Goal: Task Accomplishment & Management: Use online tool/utility

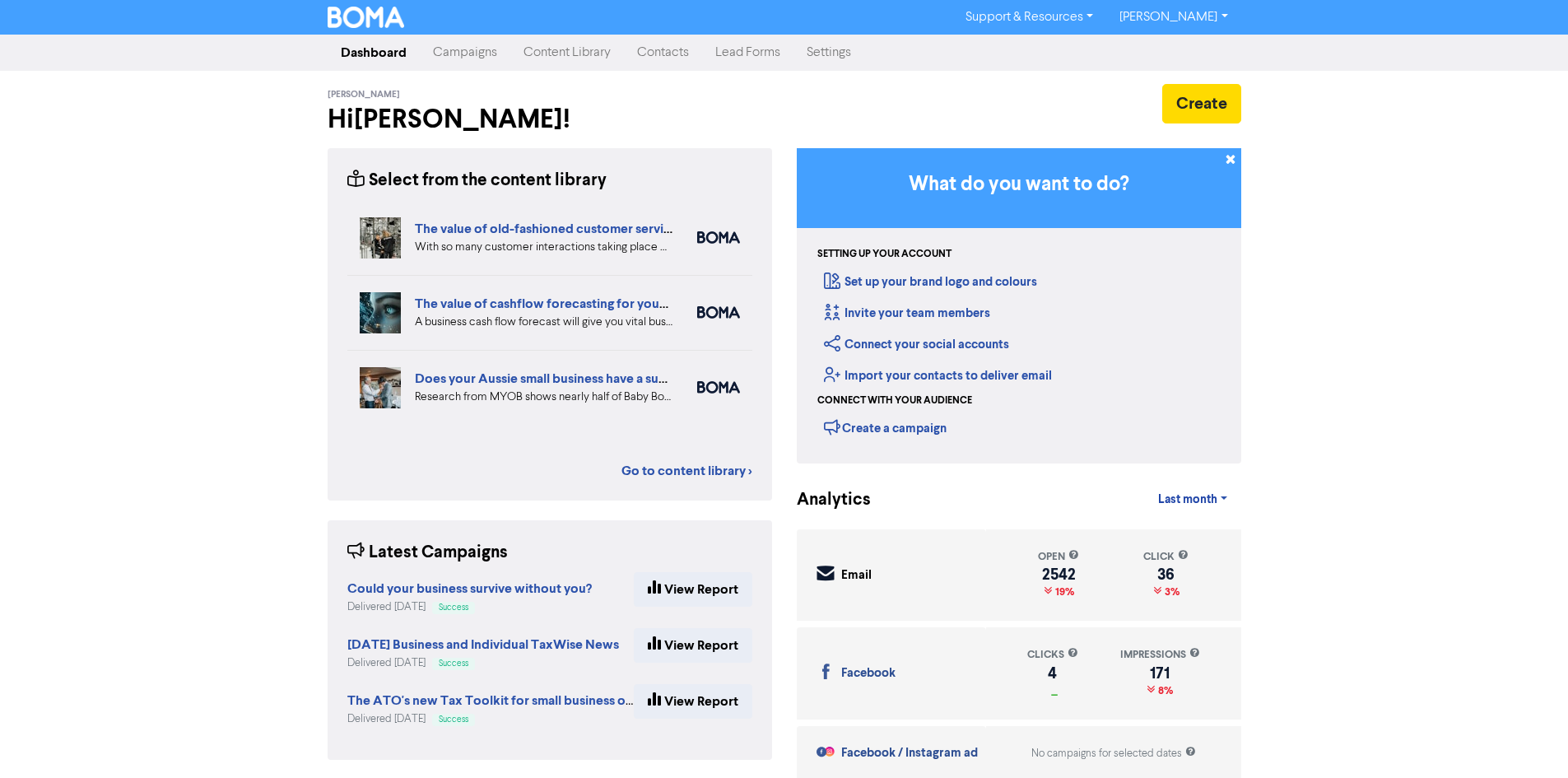
click at [480, 51] on link "Campaigns" at bounding box center [465, 53] width 90 height 33
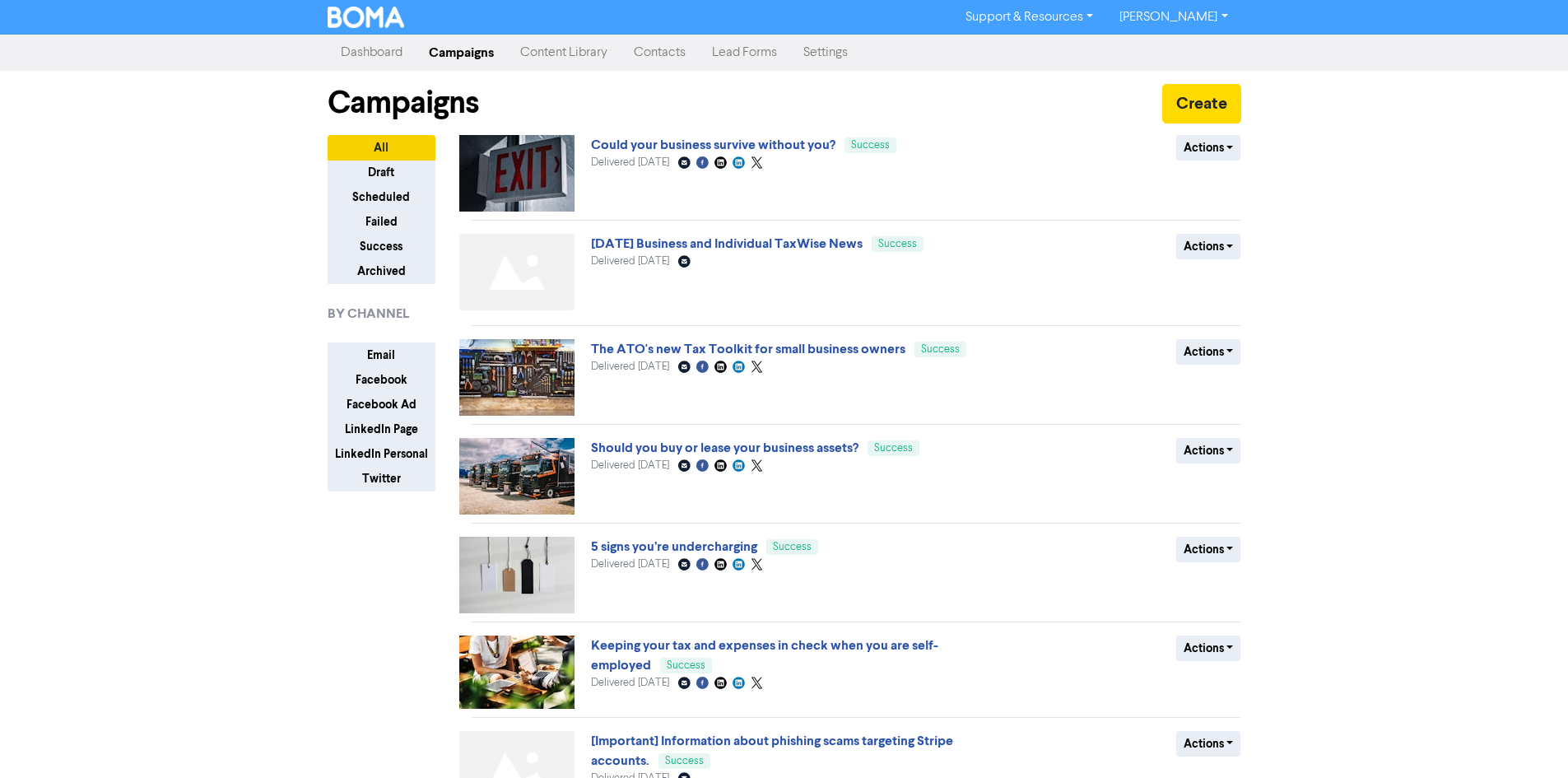
click at [604, 48] on link "Content Library" at bounding box center [563, 53] width 113 height 33
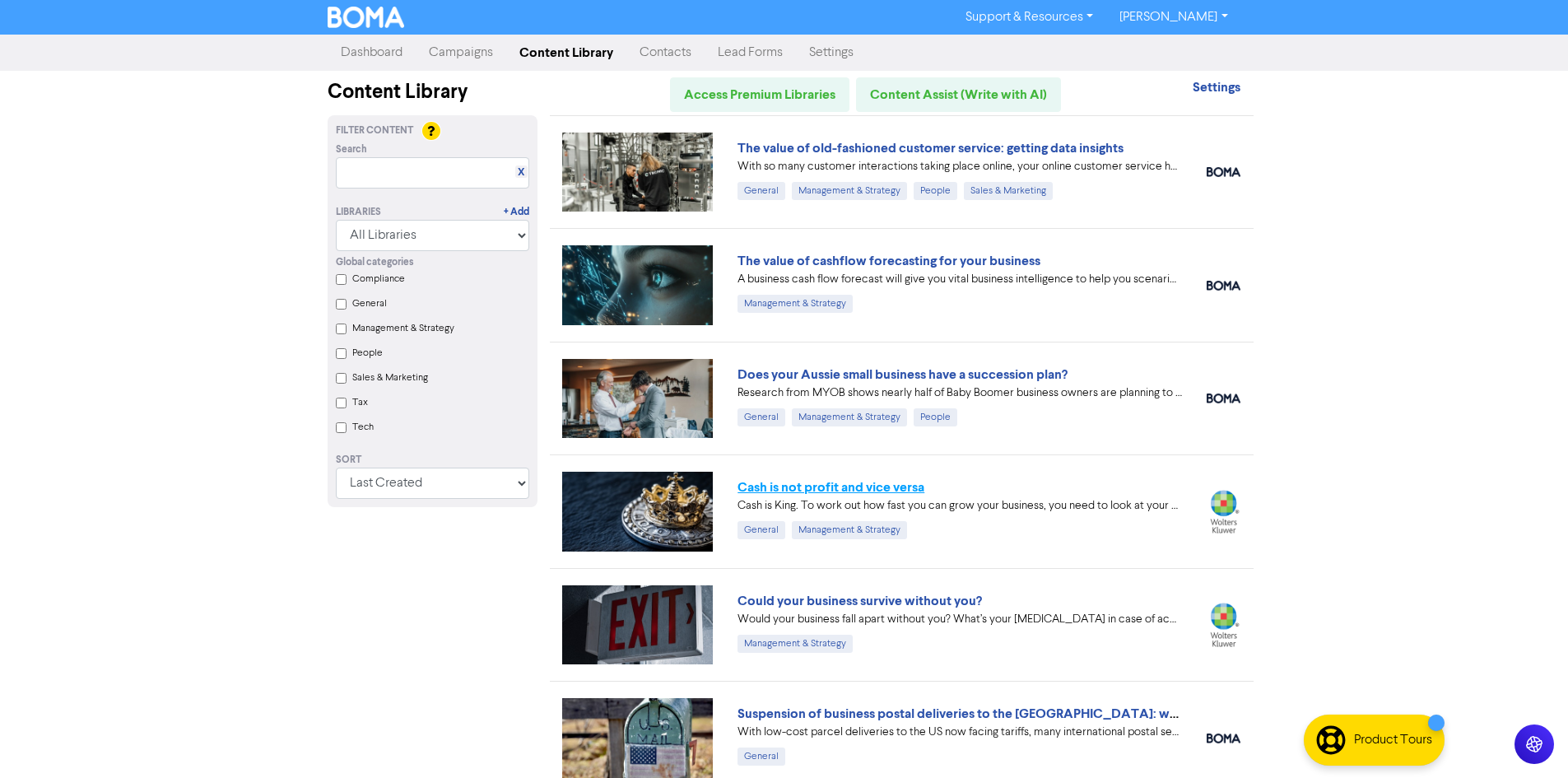
click at [905, 482] on link "Cash is not profit and vice versa" at bounding box center [831, 487] width 187 height 17
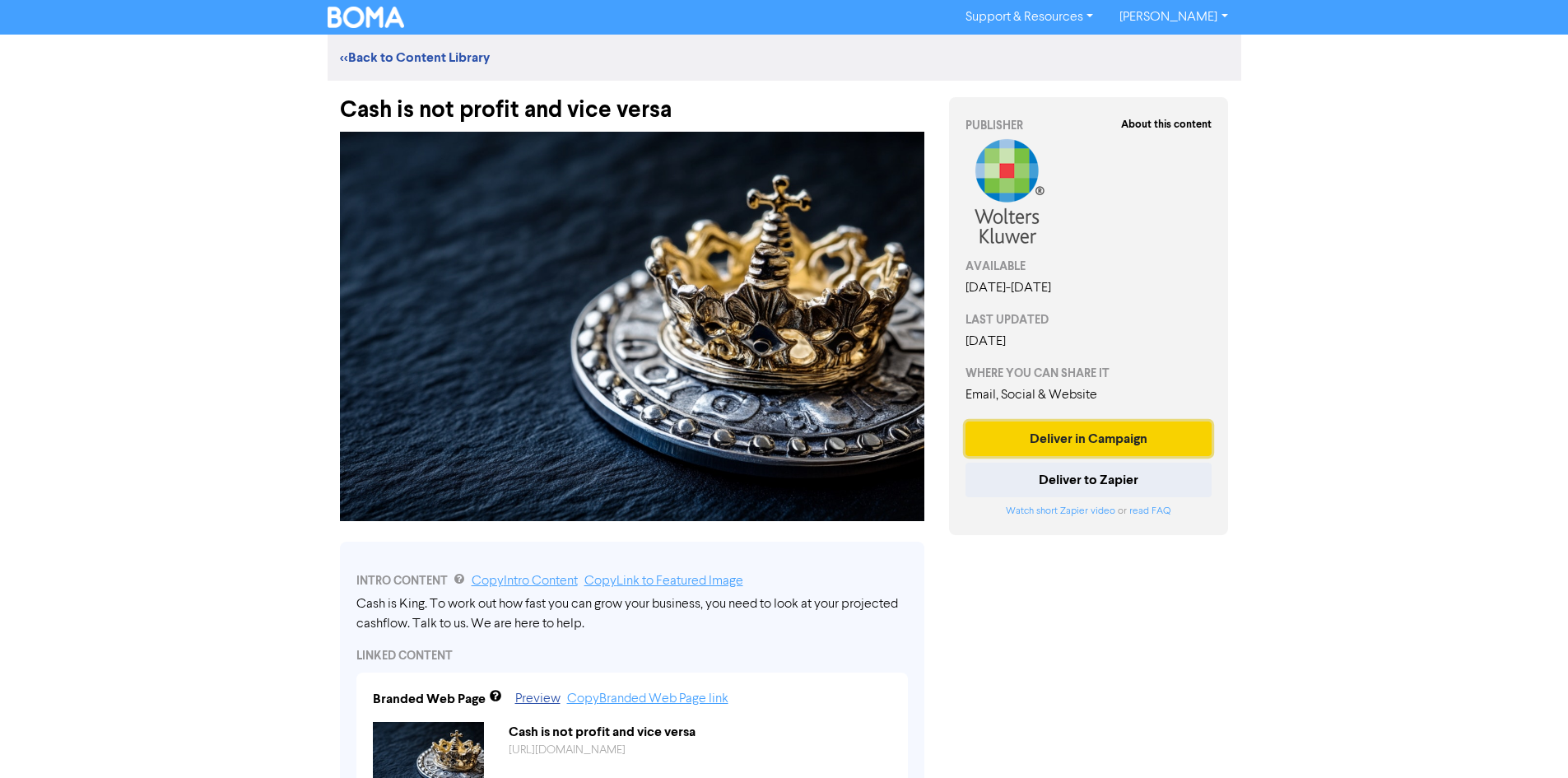
click at [1028, 442] on button "Deliver in Campaign" at bounding box center [1089, 439] width 247 height 35
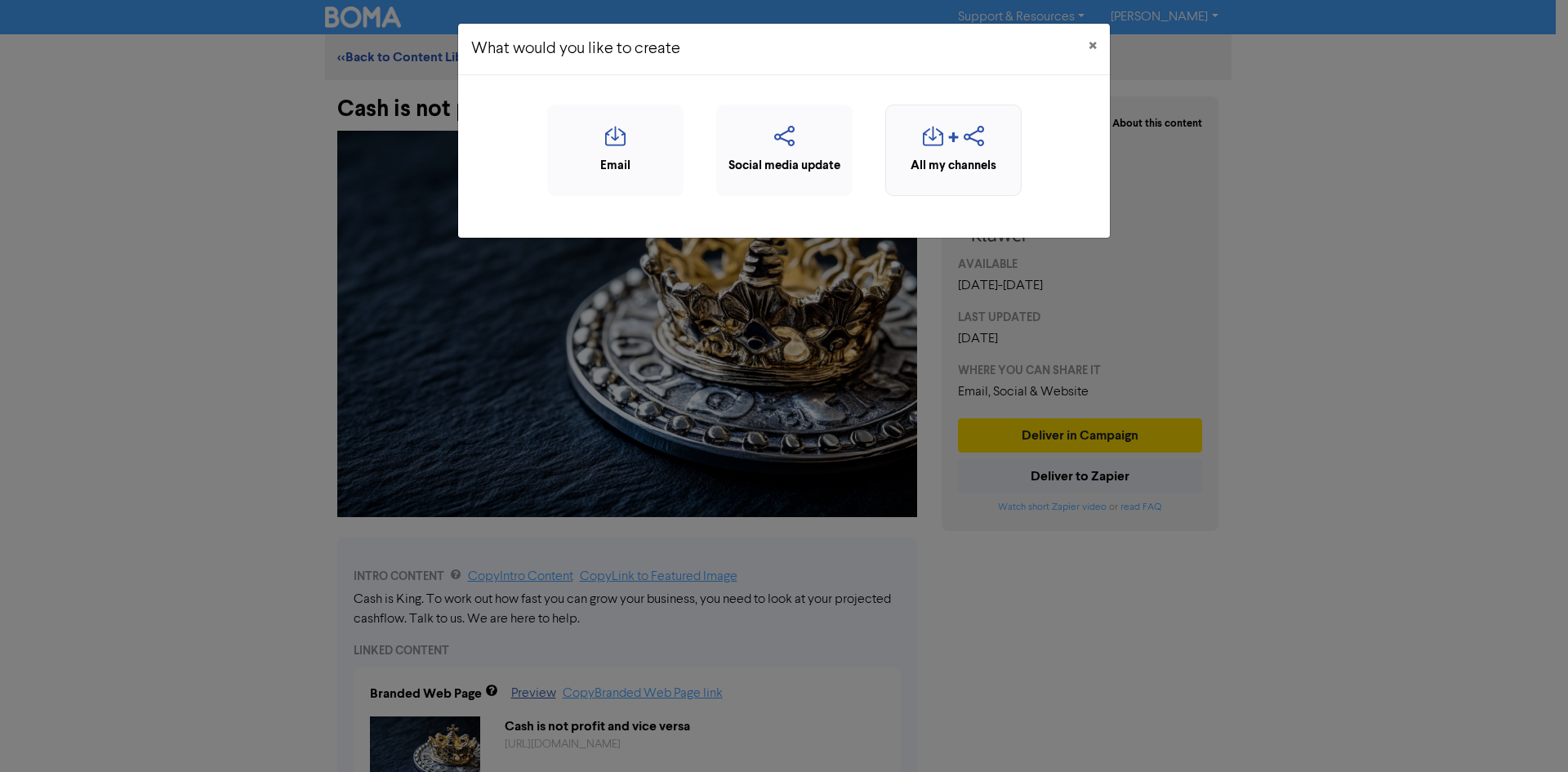
click at [917, 141] on div "button" at bounding box center [953, 141] width 118 height 31
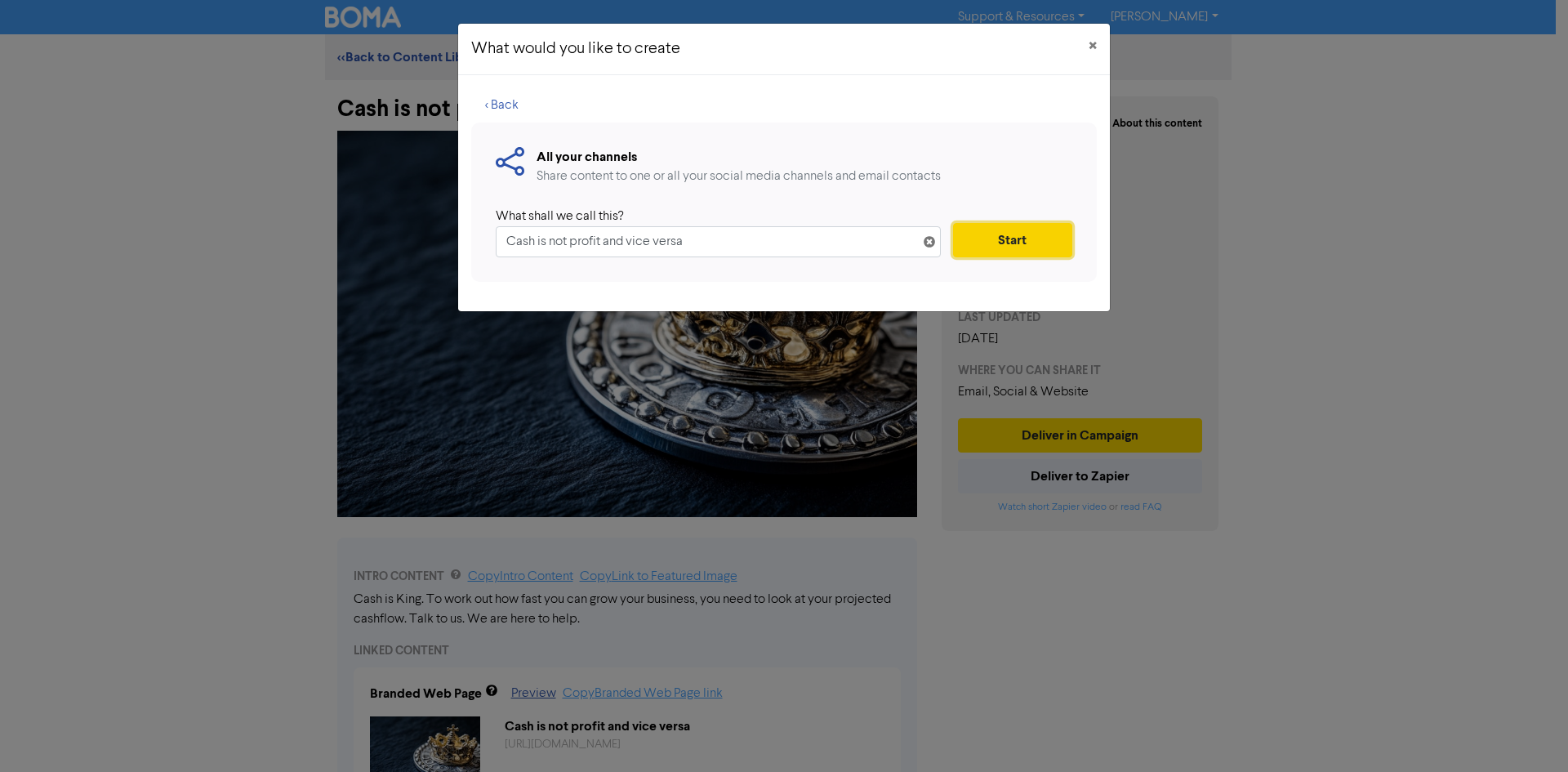
drag, startPoint x: 1056, startPoint y: 247, endPoint x: 1048, endPoint y: 248, distance: 8.1
click at [1056, 247] on button "Start" at bounding box center [1012, 240] width 119 height 35
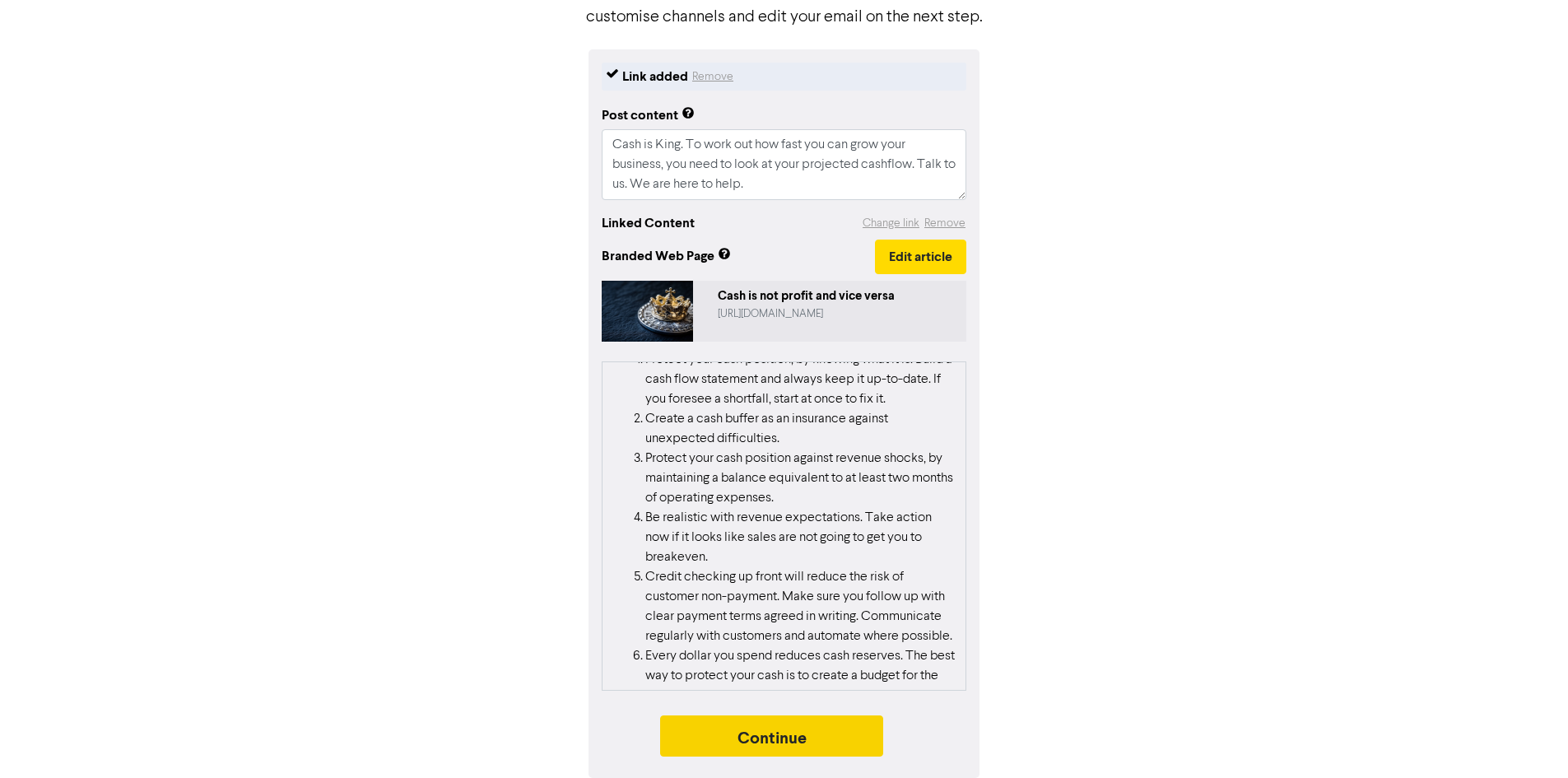
scroll to position [829, 0]
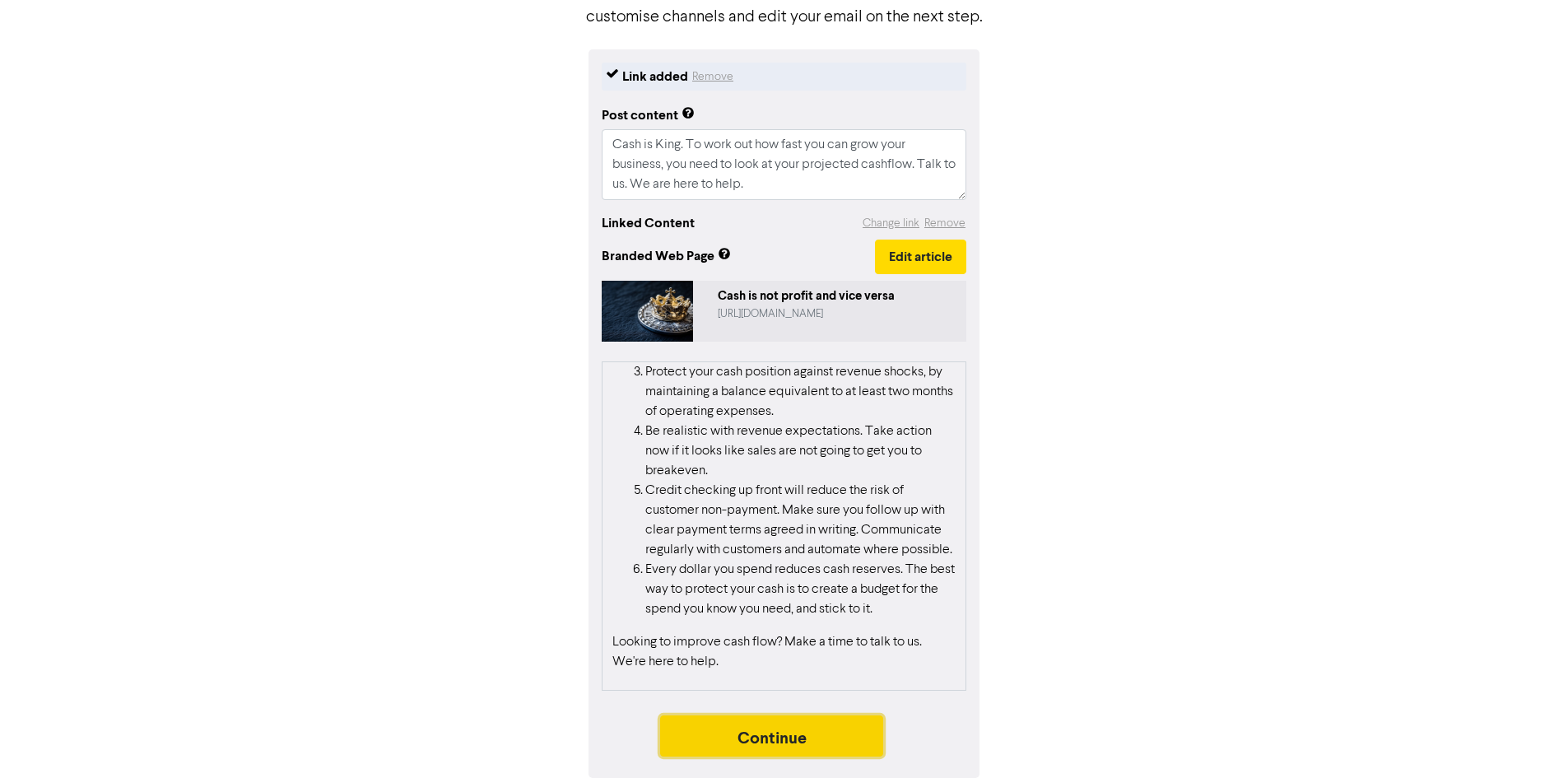
click at [791, 732] on button "Continue" at bounding box center [772, 737] width 224 height 41
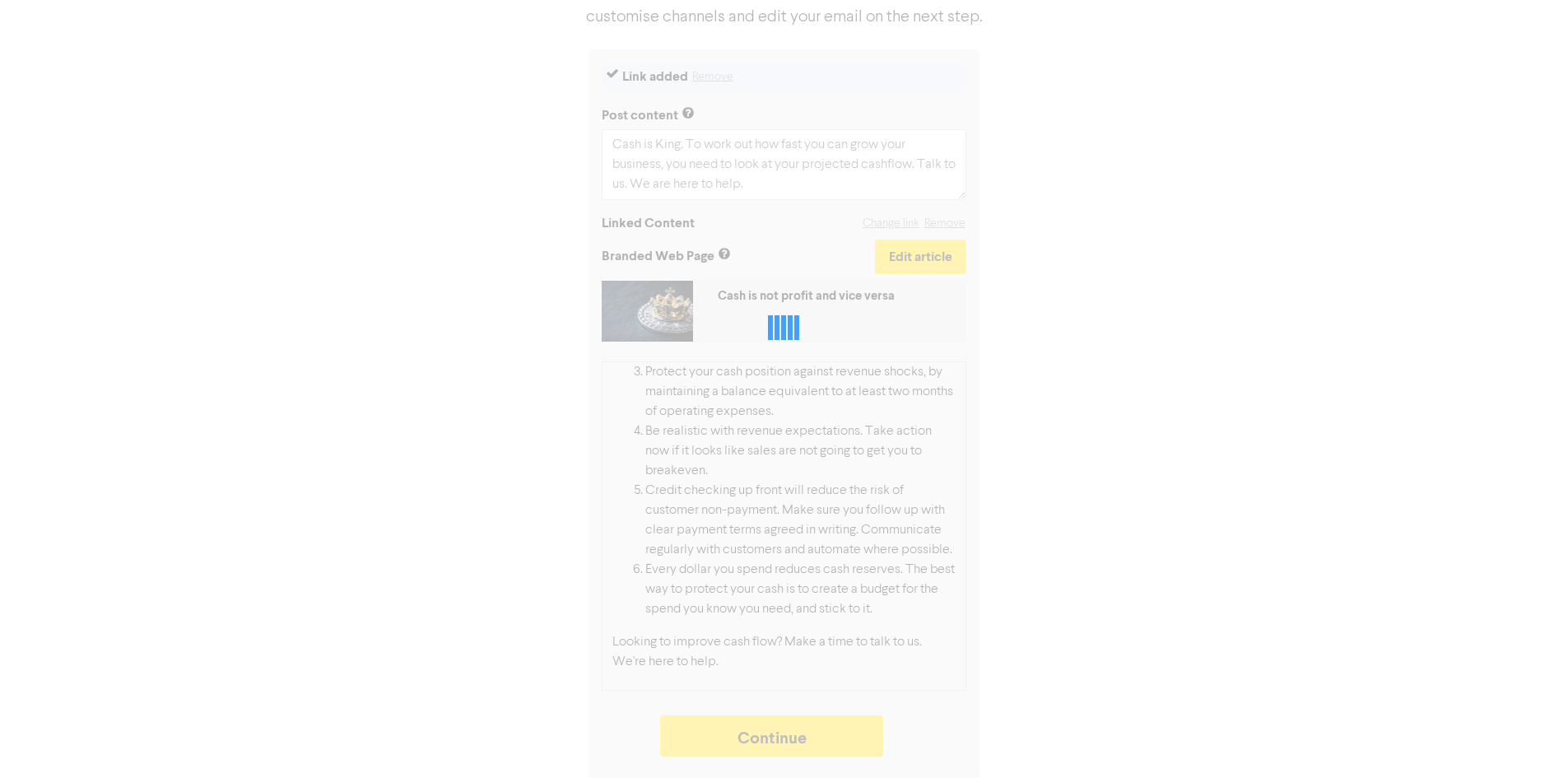
type textarea "x"
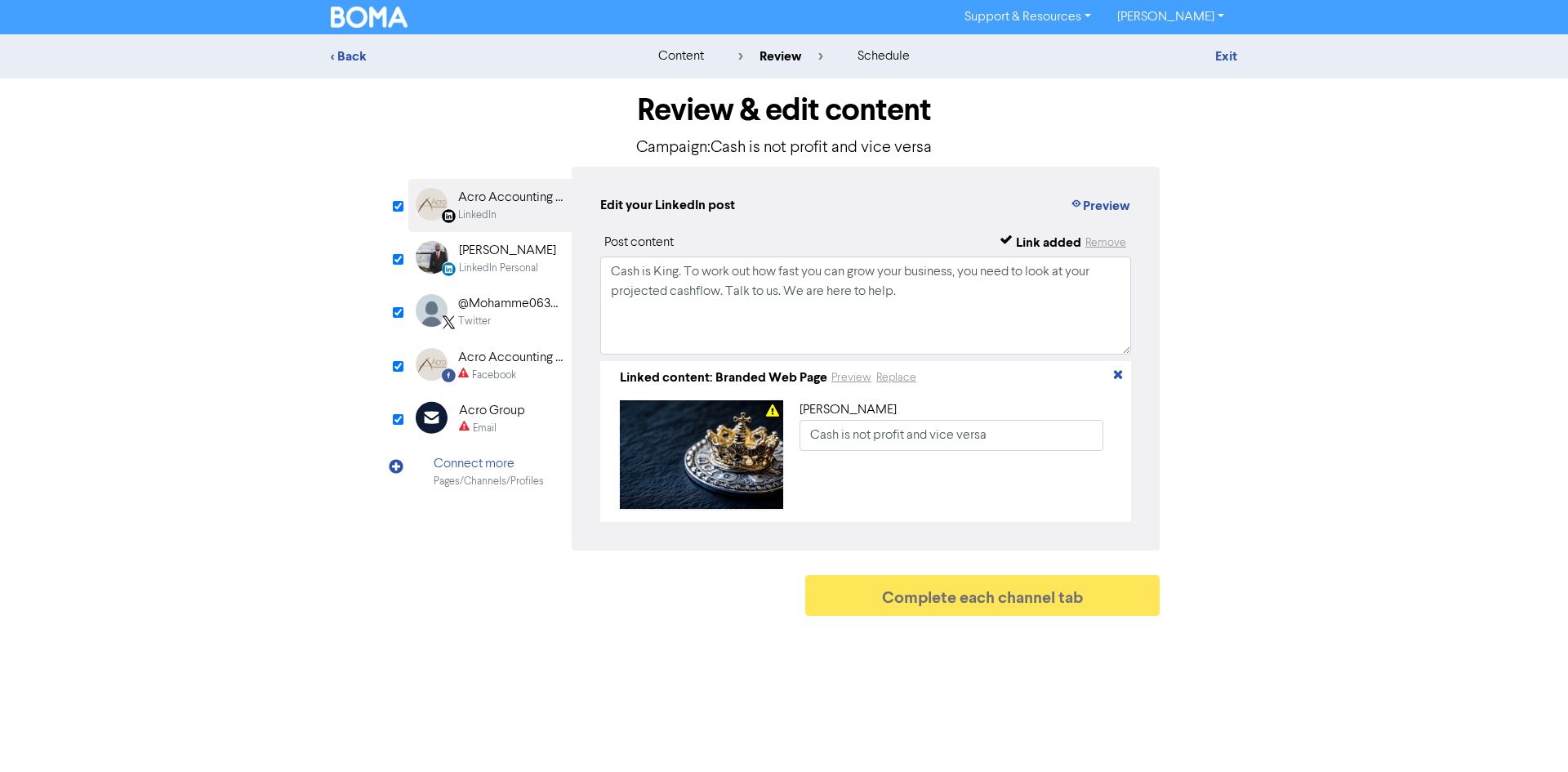
drag, startPoint x: 507, startPoint y: 430, endPoint x: 510, endPoint y: 422, distance: 8.5
click at [507, 430] on div "Email" at bounding box center [491, 428] width 66 height 16
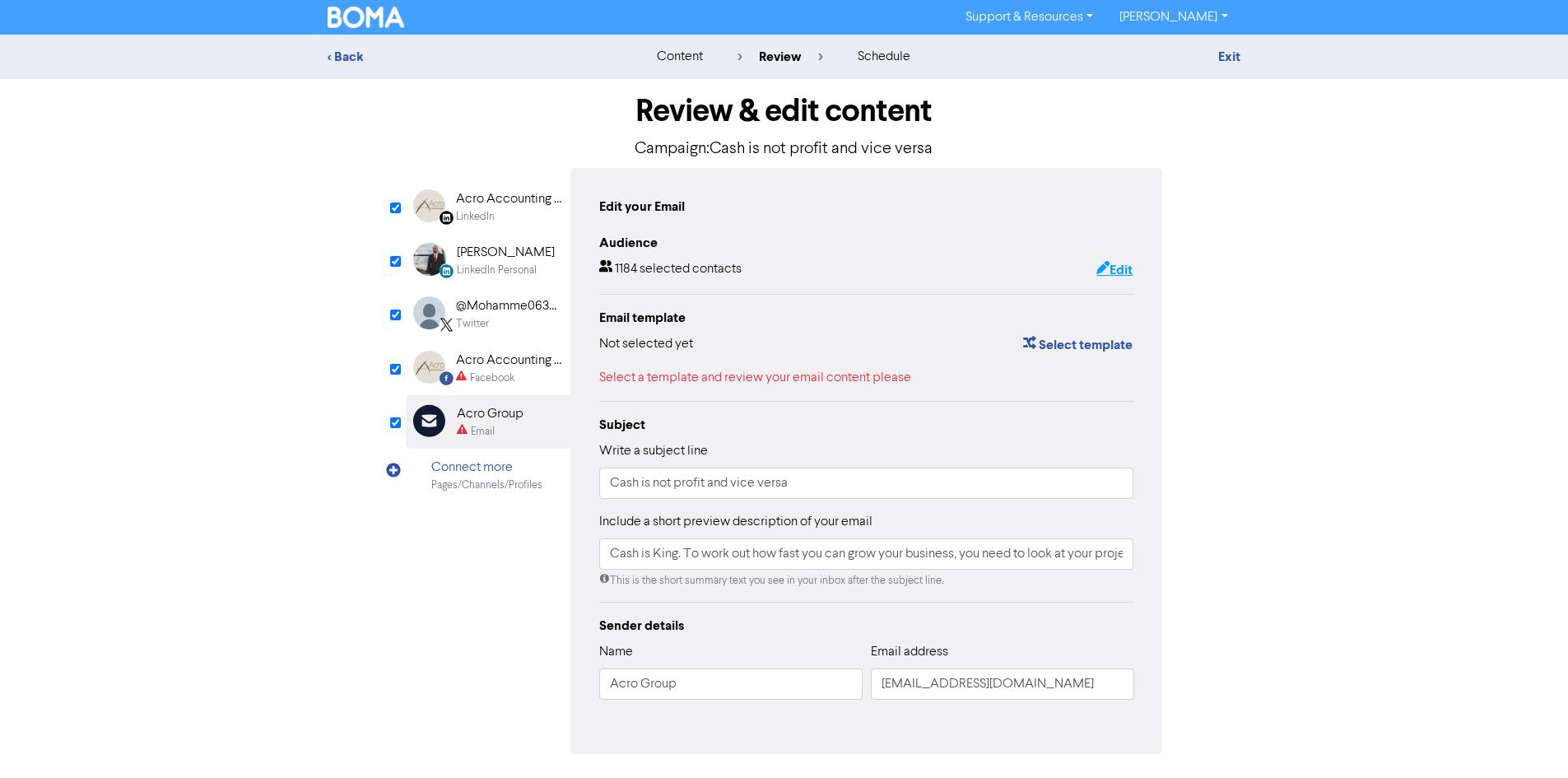
click at [1120, 273] on button "Edit" at bounding box center [1115, 270] width 38 height 22
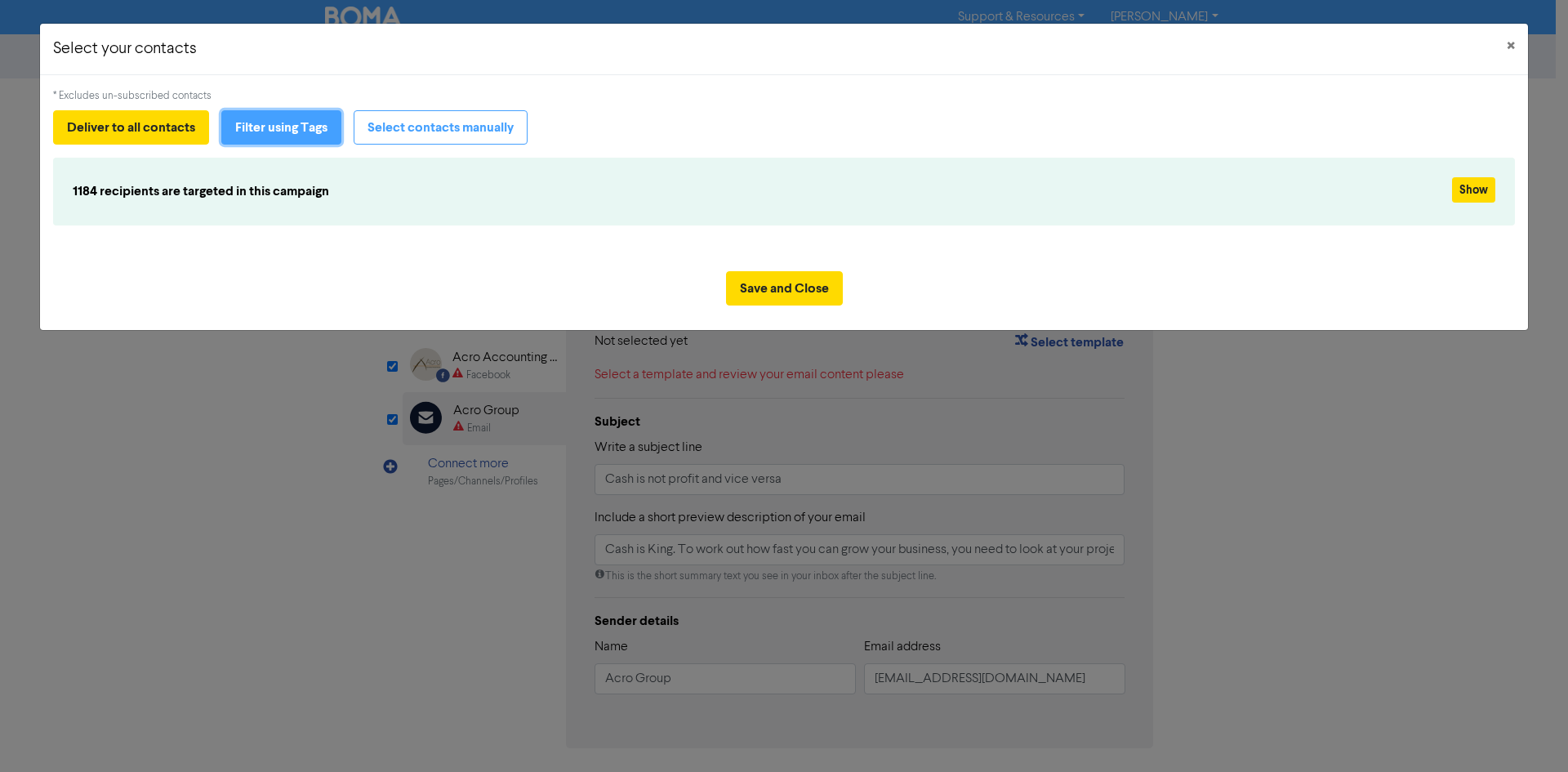
click at [289, 128] on button "Filter using Tags" at bounding box center [281, 127] width 120 height 35
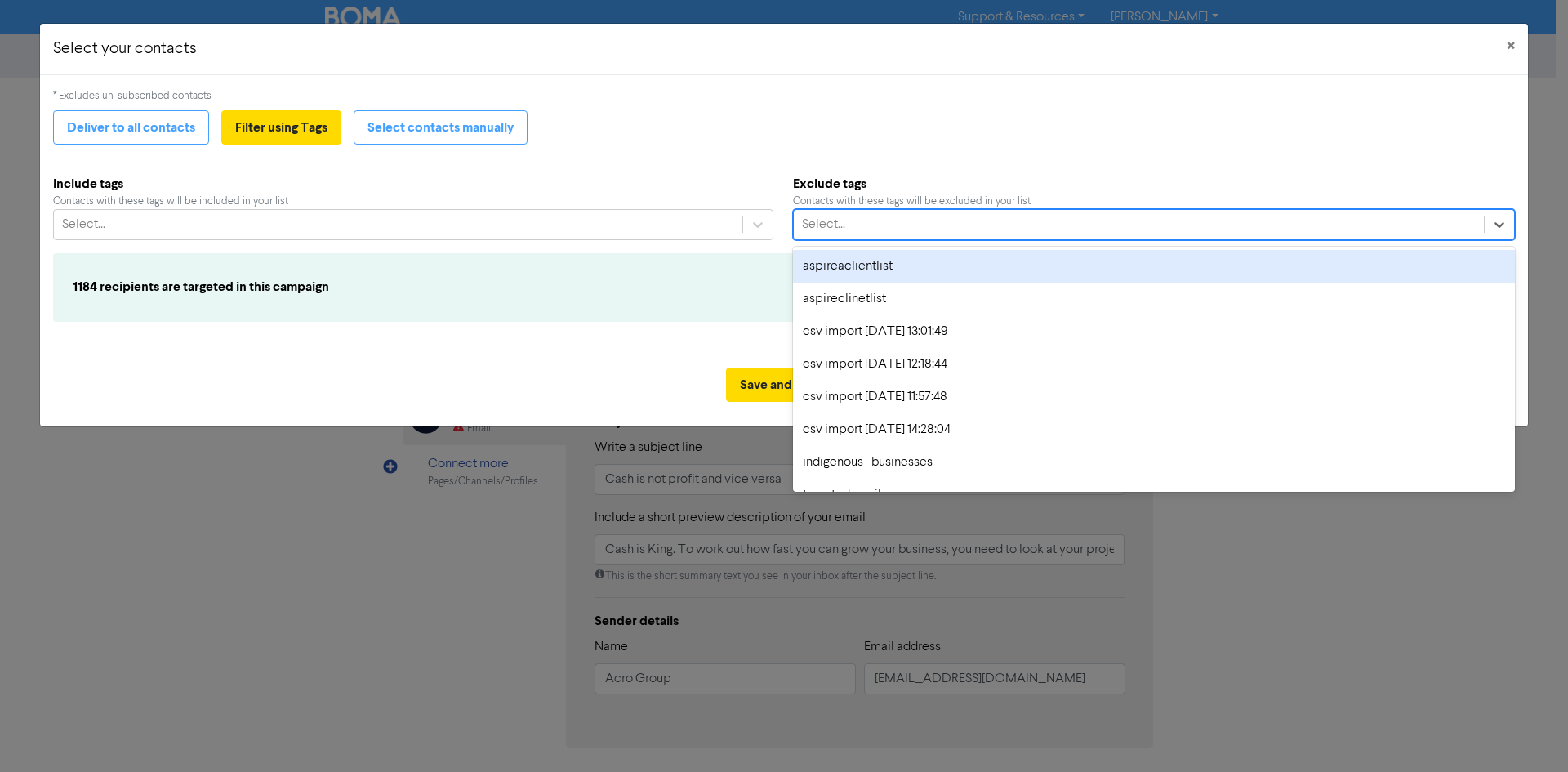
drag, startPoint x: 852, startPoint y: 223, endPoint x: 830, endPoint y: 314, distance: 93.6
click at [852, 223] on div "Select..." at bounding box center [1139, 224] width 691 height 30
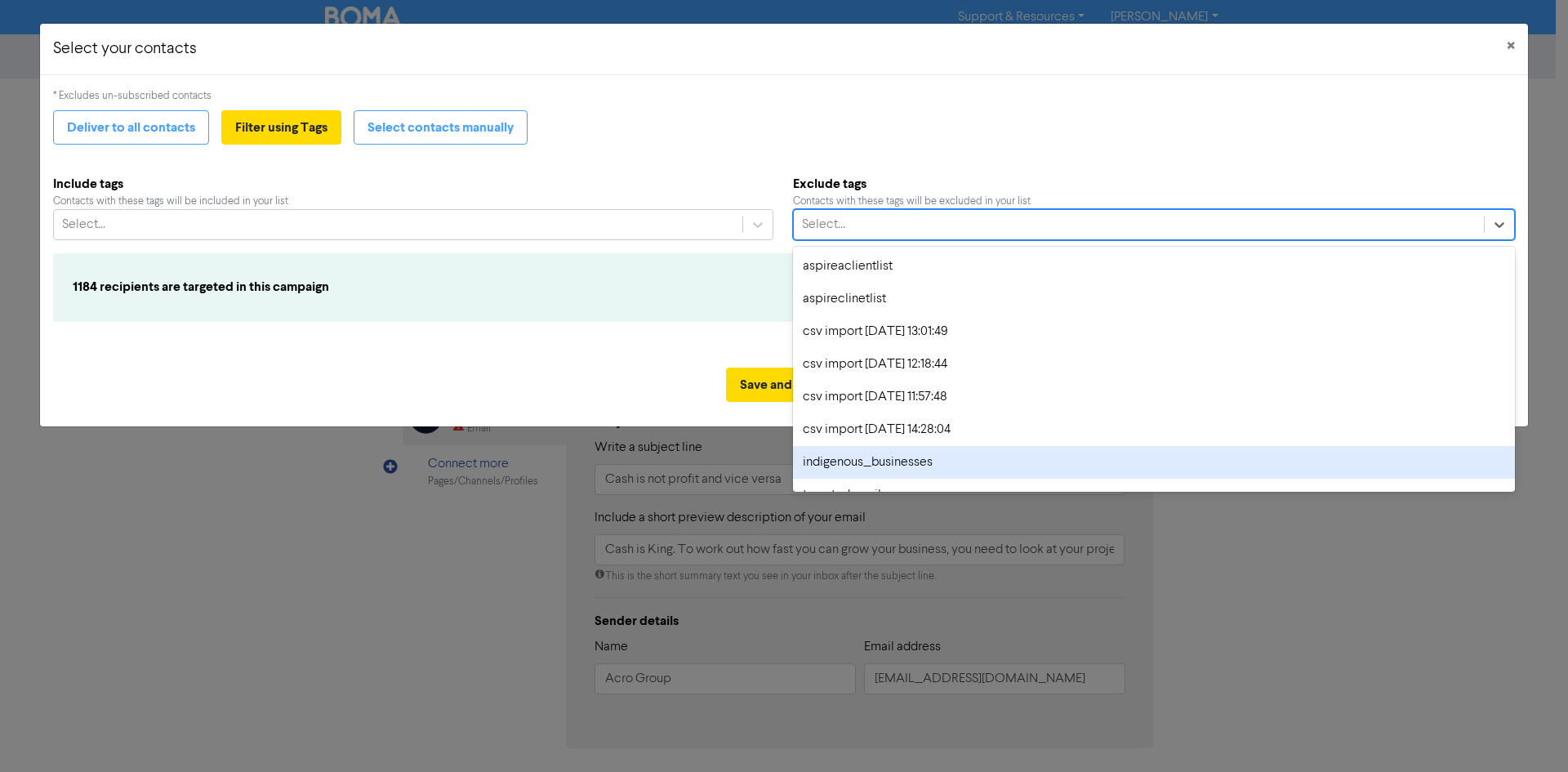
click at [837, 463] on div "indigenous_businesses" at bounding box center [1154, 463] width 722 height 33
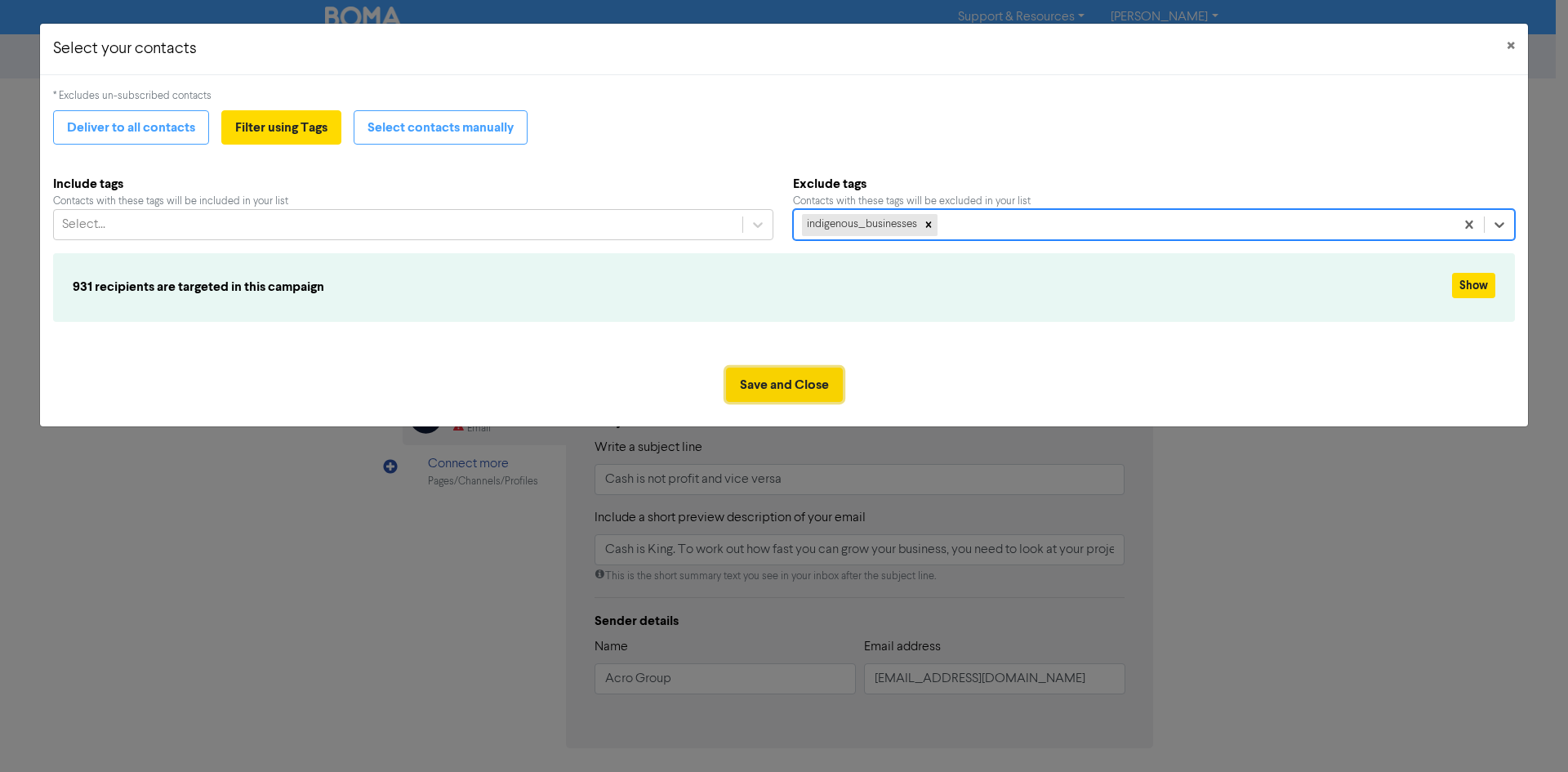
click at [753, 372] on button "Save and Close" at bounding box center [784, 385] width 117 height 35
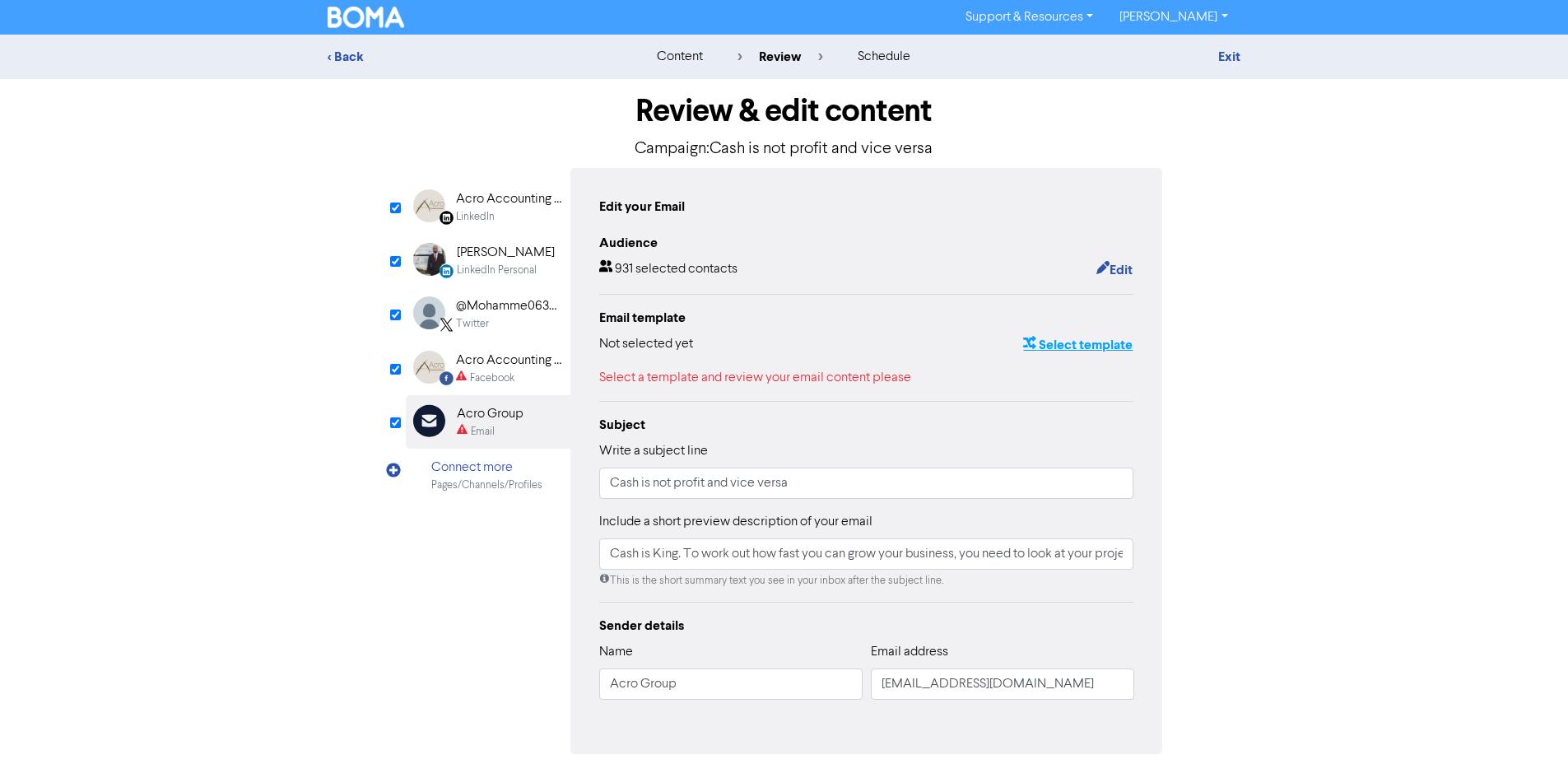
click at [1069, 341] on button "Select template" at bounding box center [1078, 345] width 111 height 22
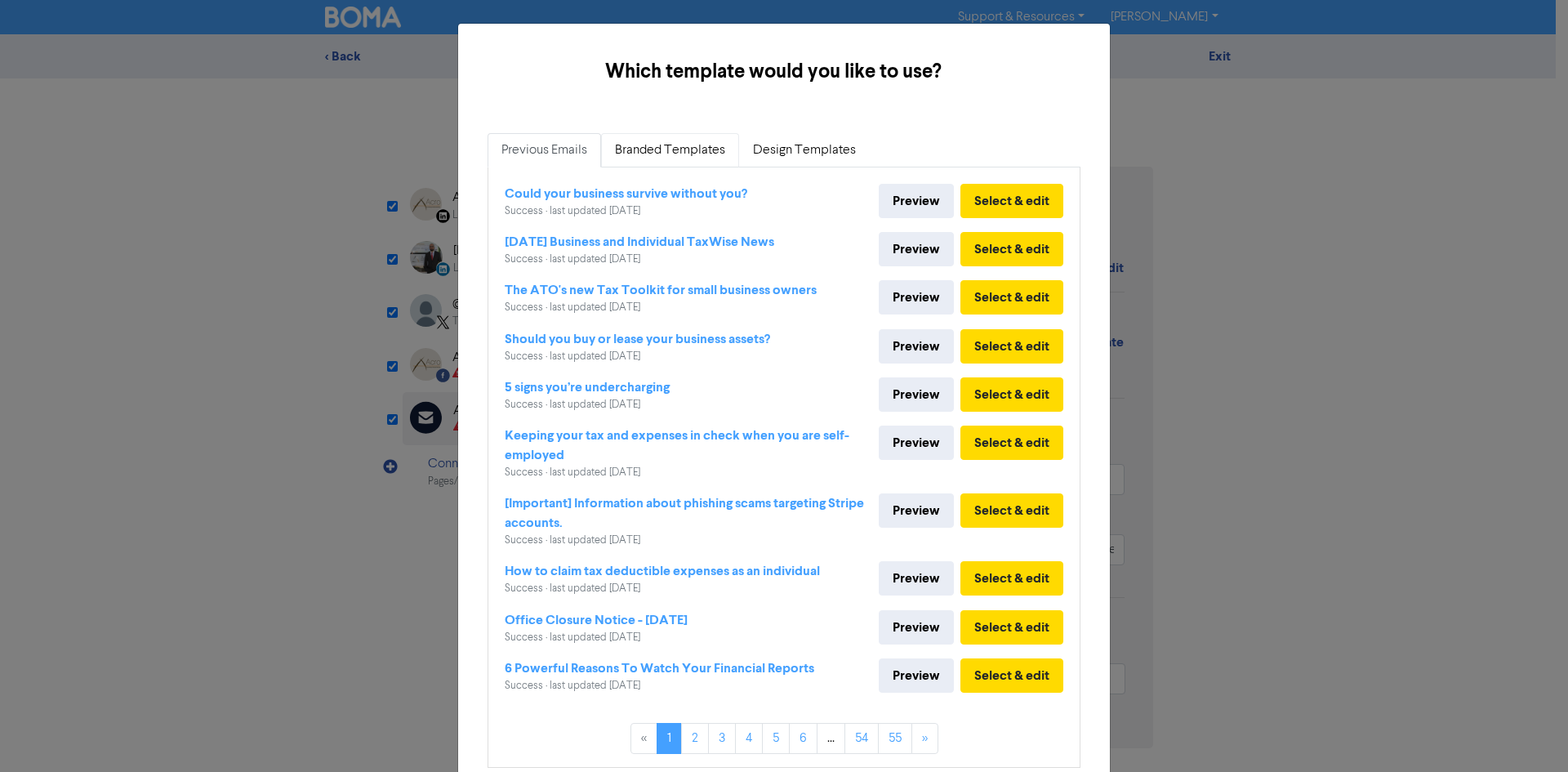
click at [643, 151] on link "Branded Templates" at bounding box center [670, 150] width 138 height 35
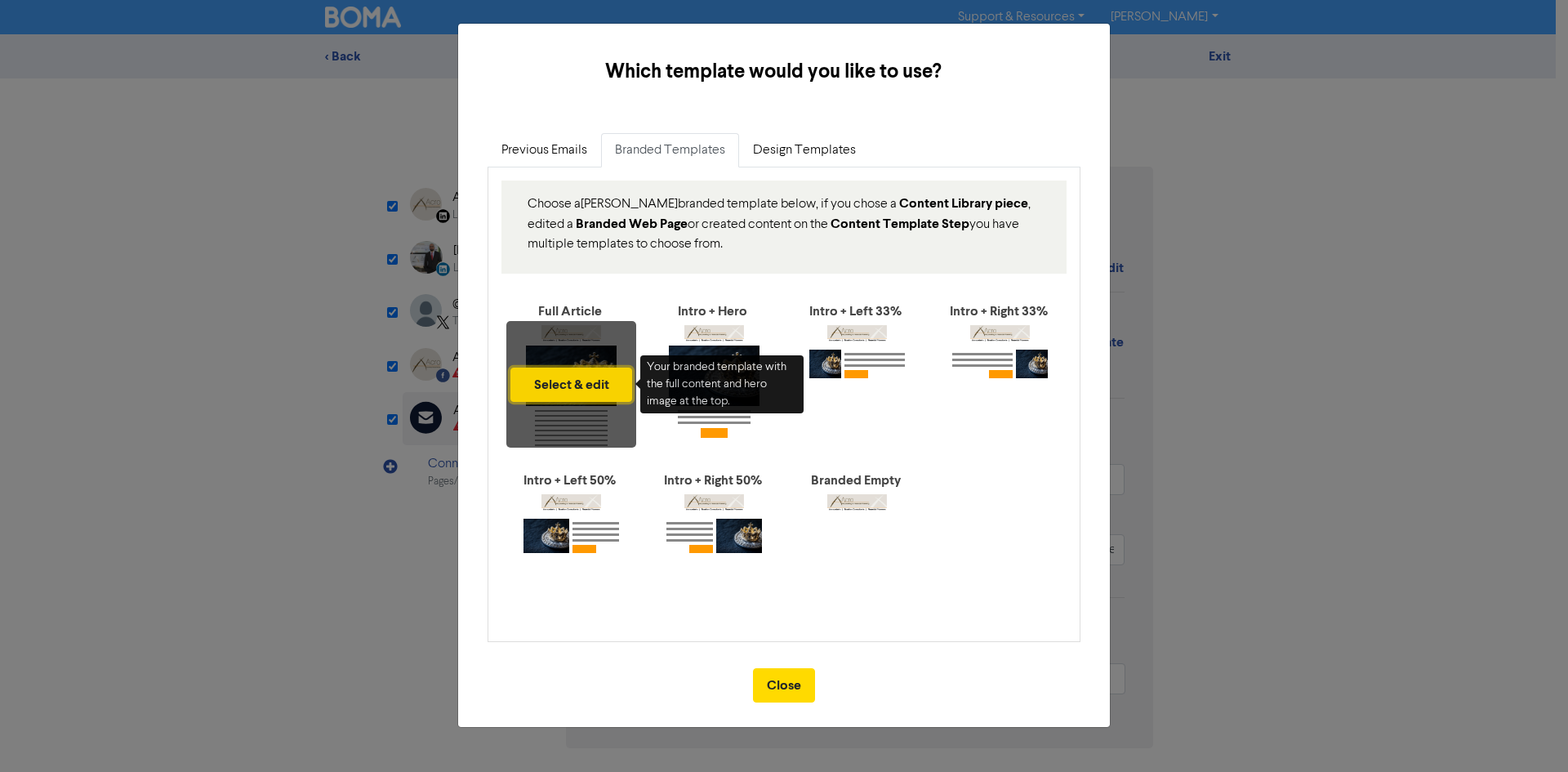
click at [579, 388] on button "Select & edit" at bounding box center [571, 385] width 122 height 35
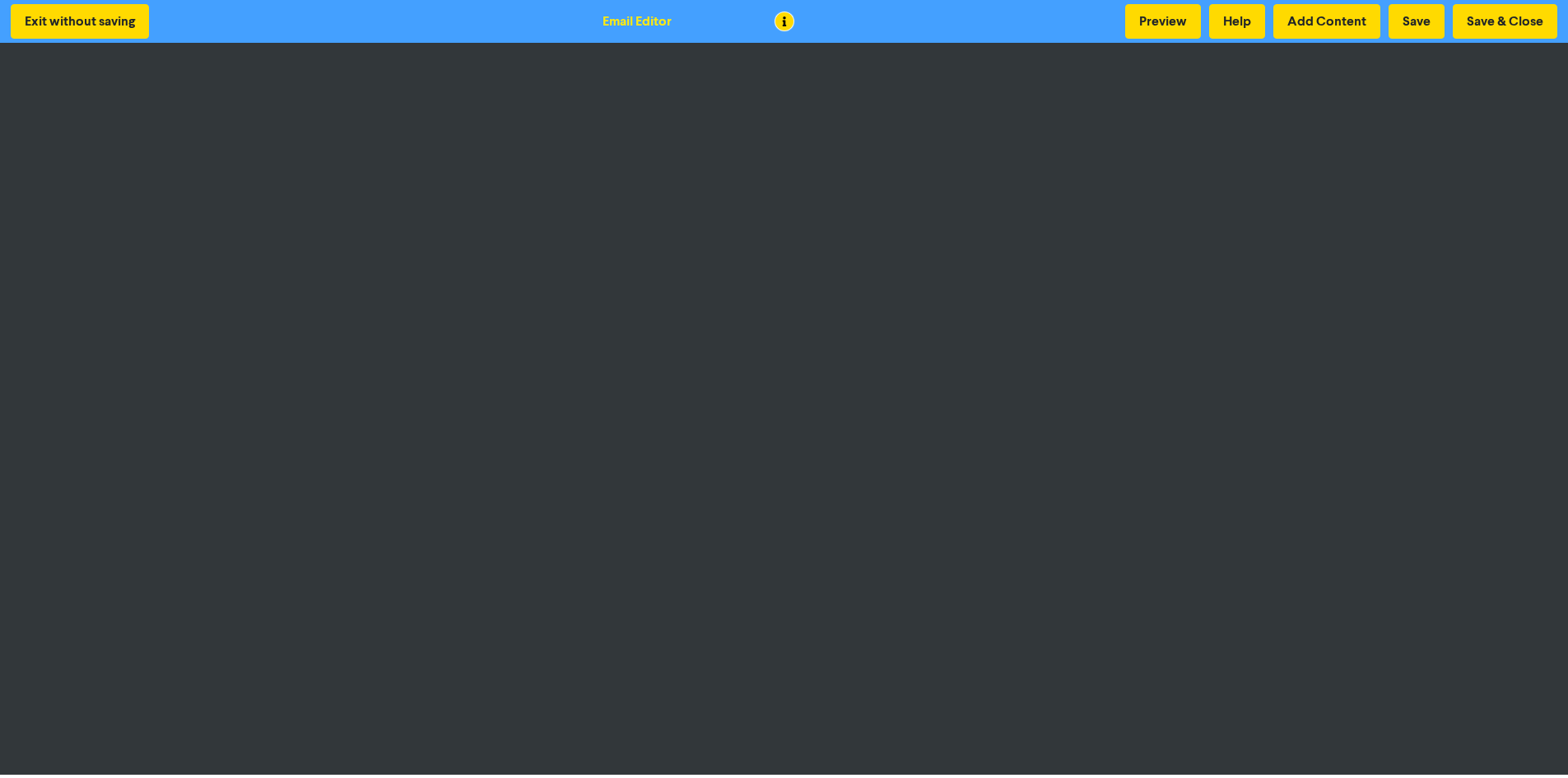
scroll to position [2, 0]
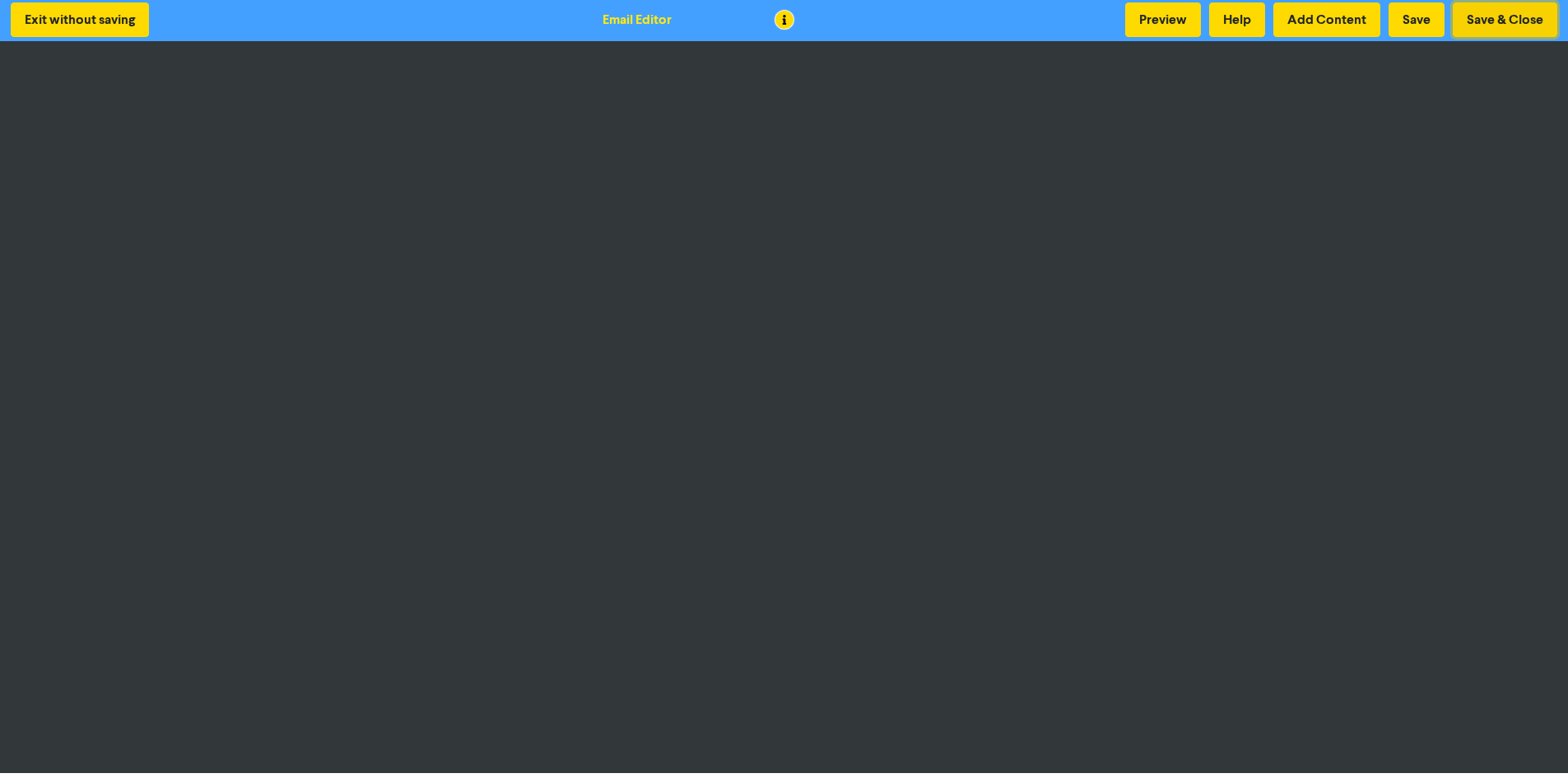
click at [1519, 15] on button "Save & Close" at bounding box center [1505, 20] width 104 height 35
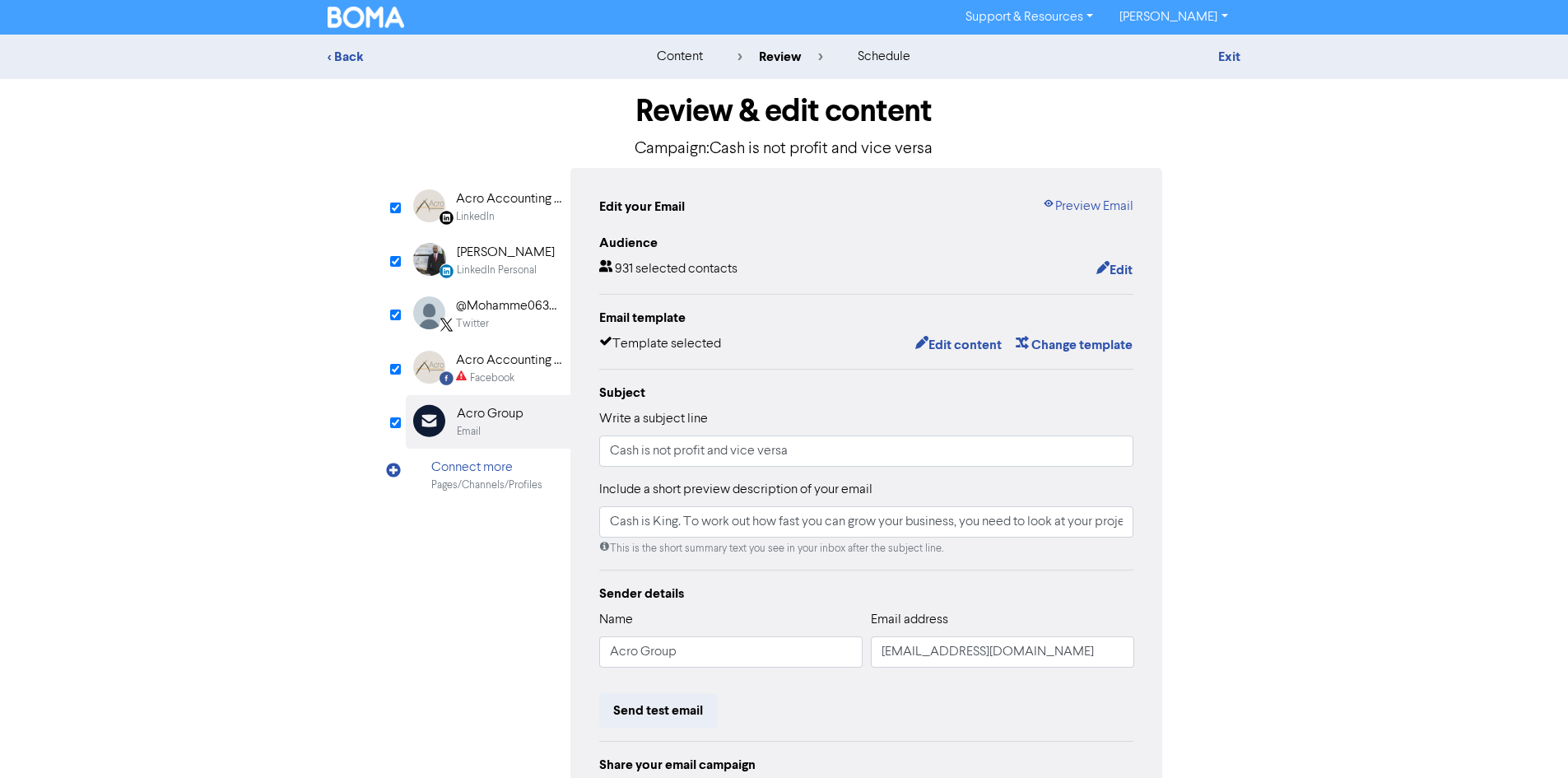
click at [493, 365] on div "Acro Accounting & Financial Planning" at bounding box center [509, 360] width 105 height 20
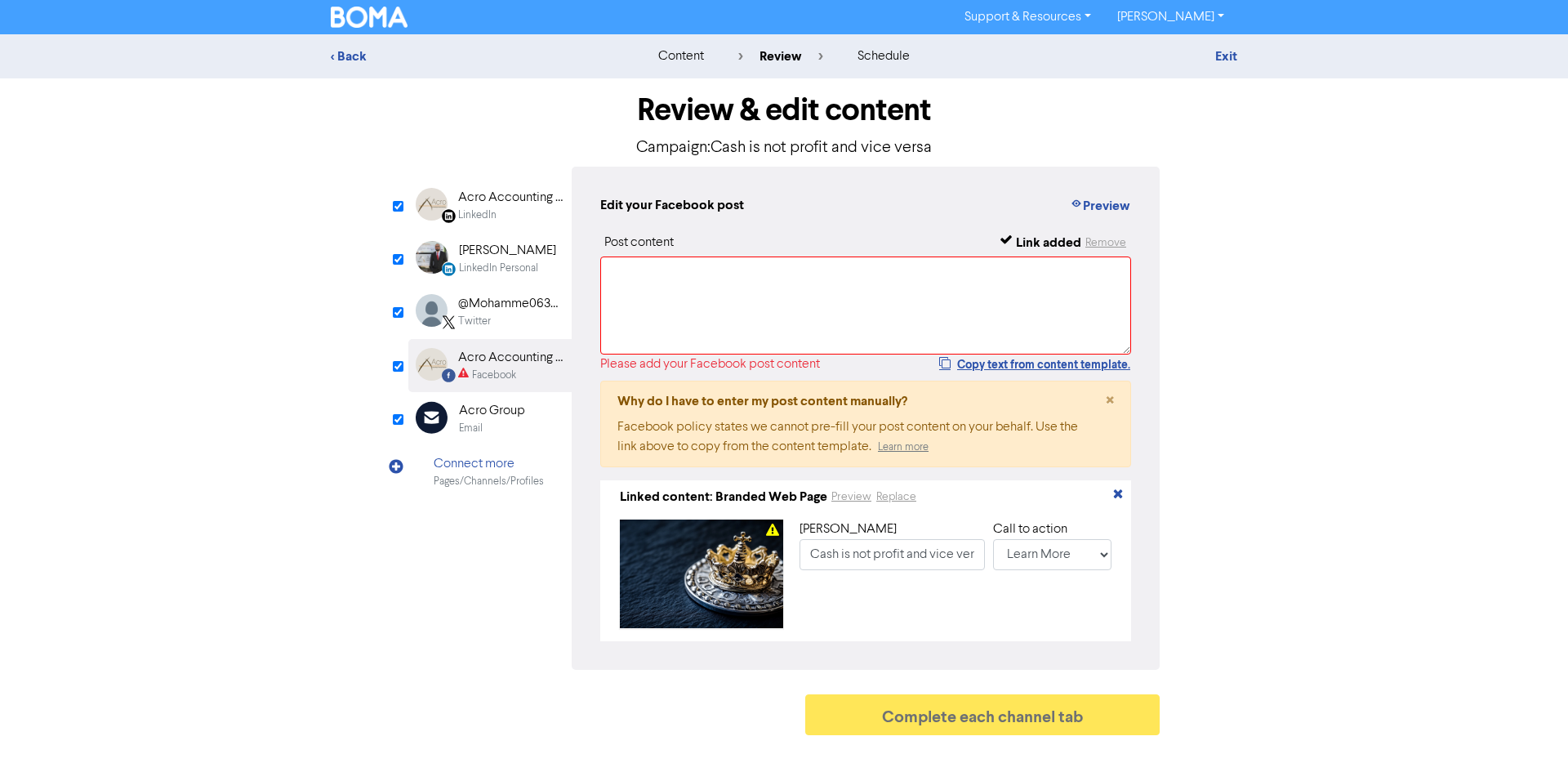
click at [1045, 377] on div "Post content Link added Remove Please add your Facebook post content Copy text …" at bounding box center [865, 437] width 531 height 409
click at [1032, 358] on button "Copy text from content template." at bounding box center [1035, 364] width 193 height 20
click at [979, 319] on textarea at bounding box center [865, 305] width 531 height 98
paste textarea "Cash is King. To work out how fast you can grow your business, you need to look…"
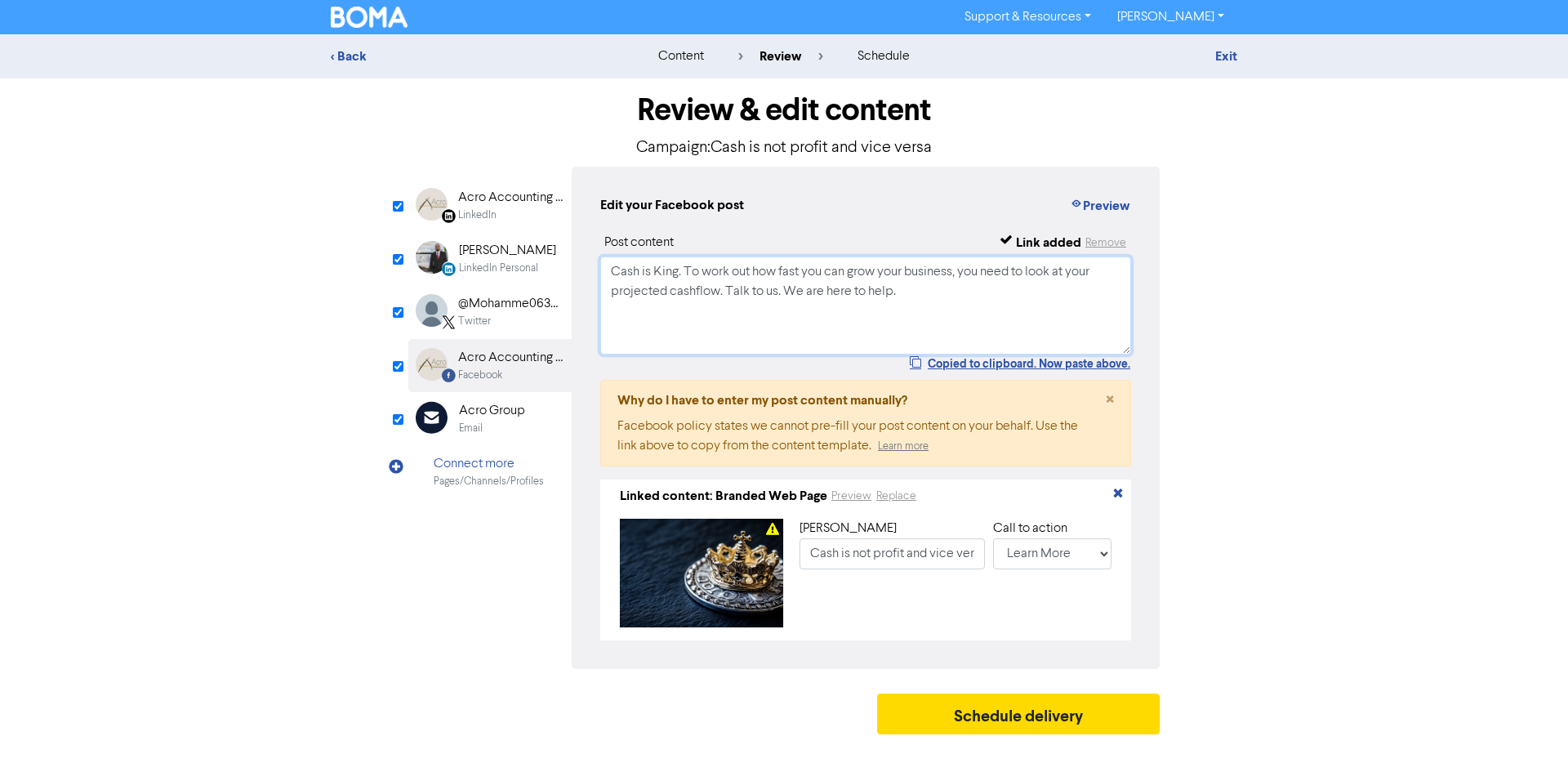
type textarea "Cash is King. To work out how fast you can grow your business, you need to look…"
click at [507, 401] on div "Acro Group" at bounding box center [491, 411] width 66 height 20
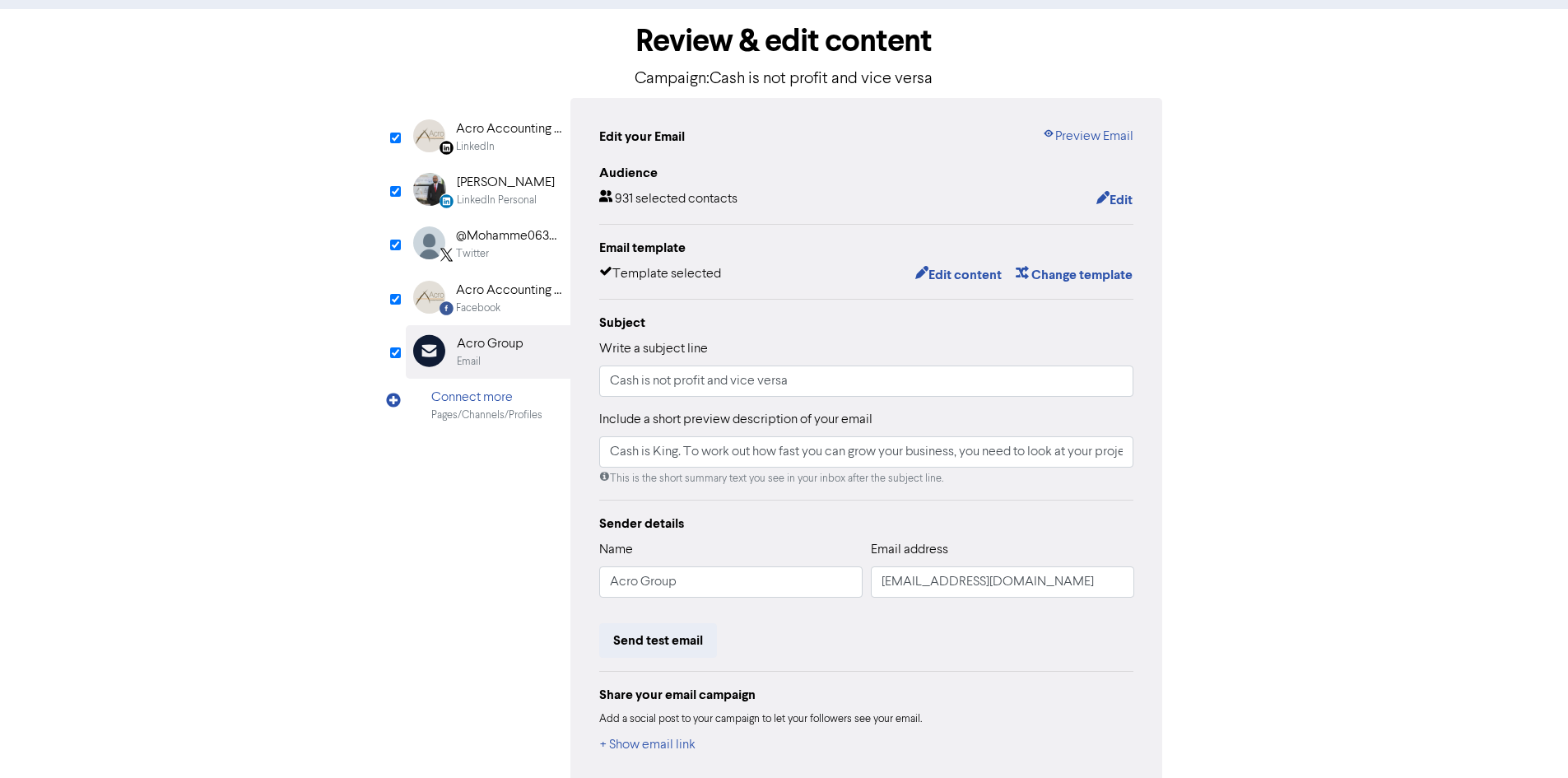
scroll to position [152, 0]
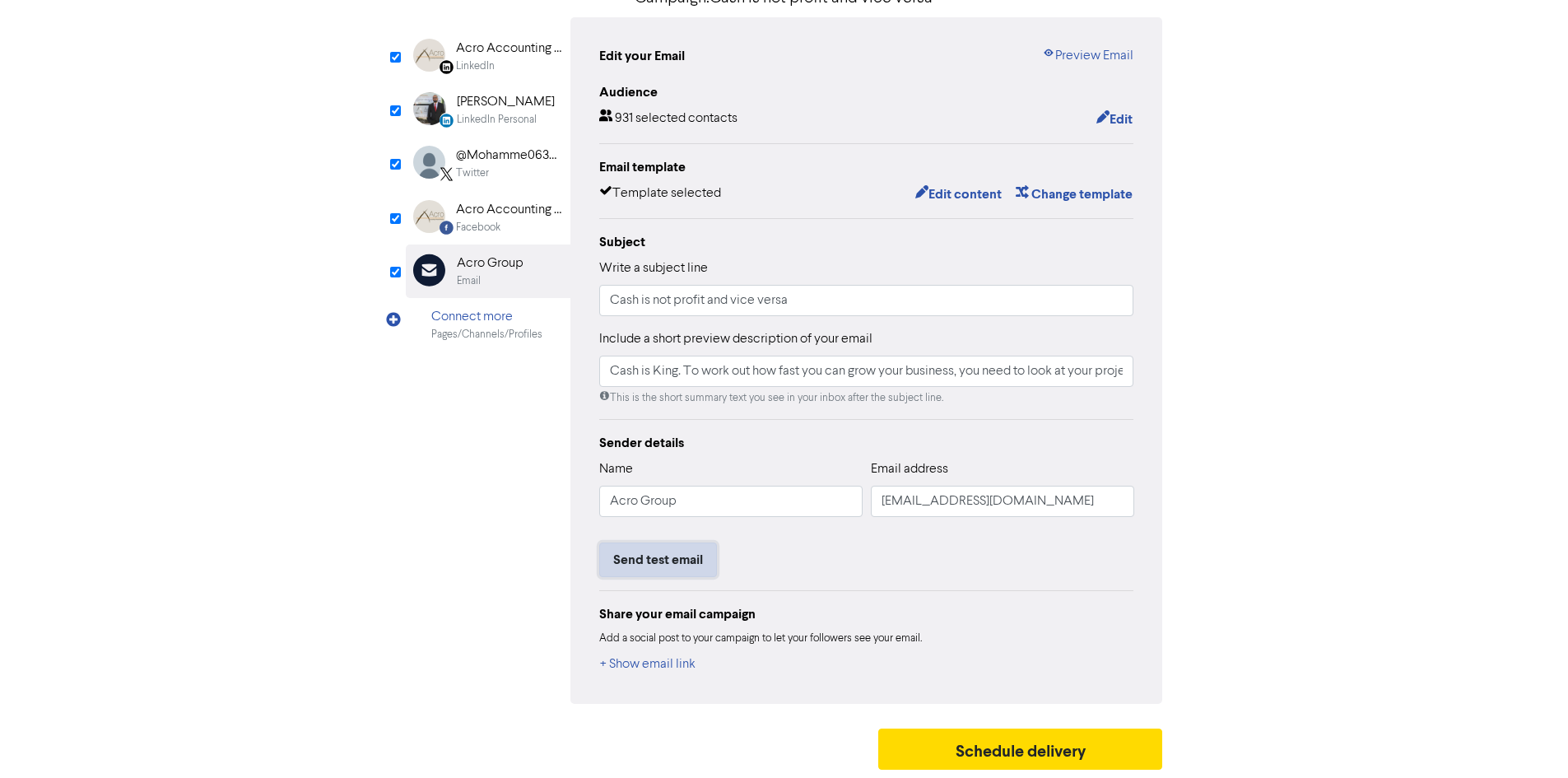
click at [668, 563] on button "Send test email" at bounding box center [658, 560] width 118 height 35
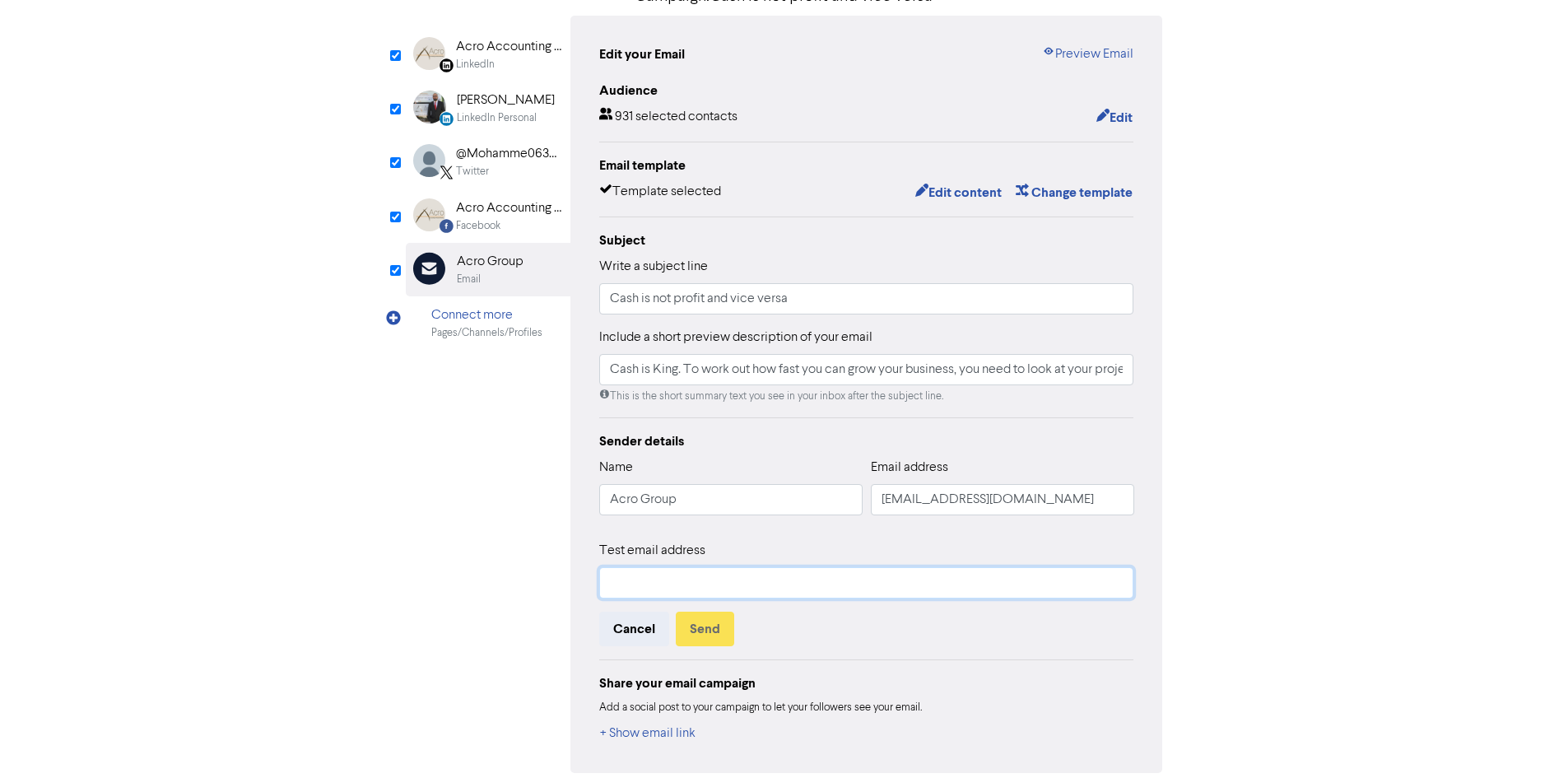
click at [667, 593] on input "text" at bounding box center [866, 583] width 535 height 31
type input "[PERSON_NAME][EMAIL_ADDRESS][DOMAIN_NAME]"
click at [719, 621] on button "Send" at bounding box center [705, 629] width 59 height 35
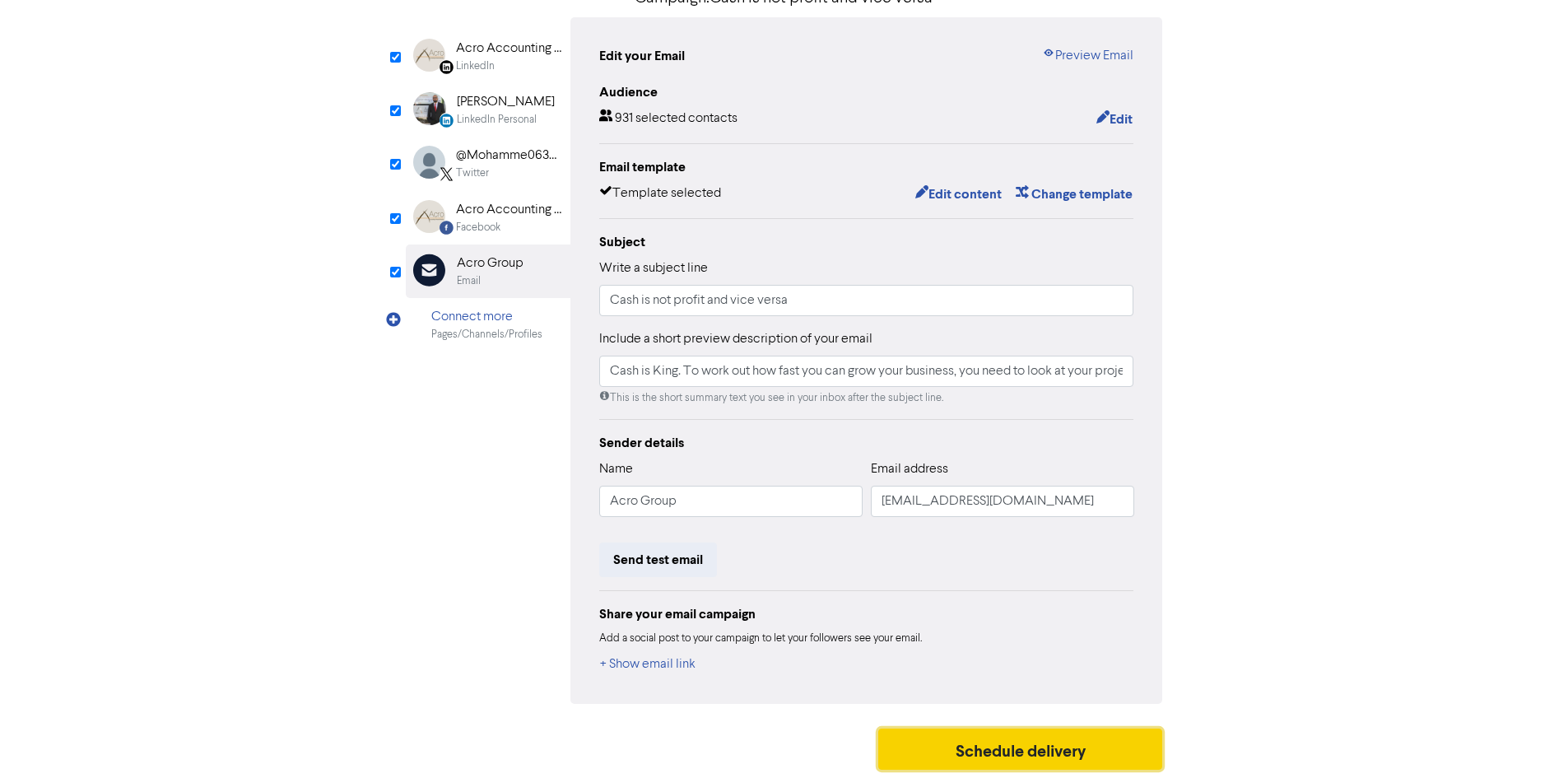
click at [992, 743] on button "Schedule delivery" at bounding box center [1020, 749] width 285 height 41
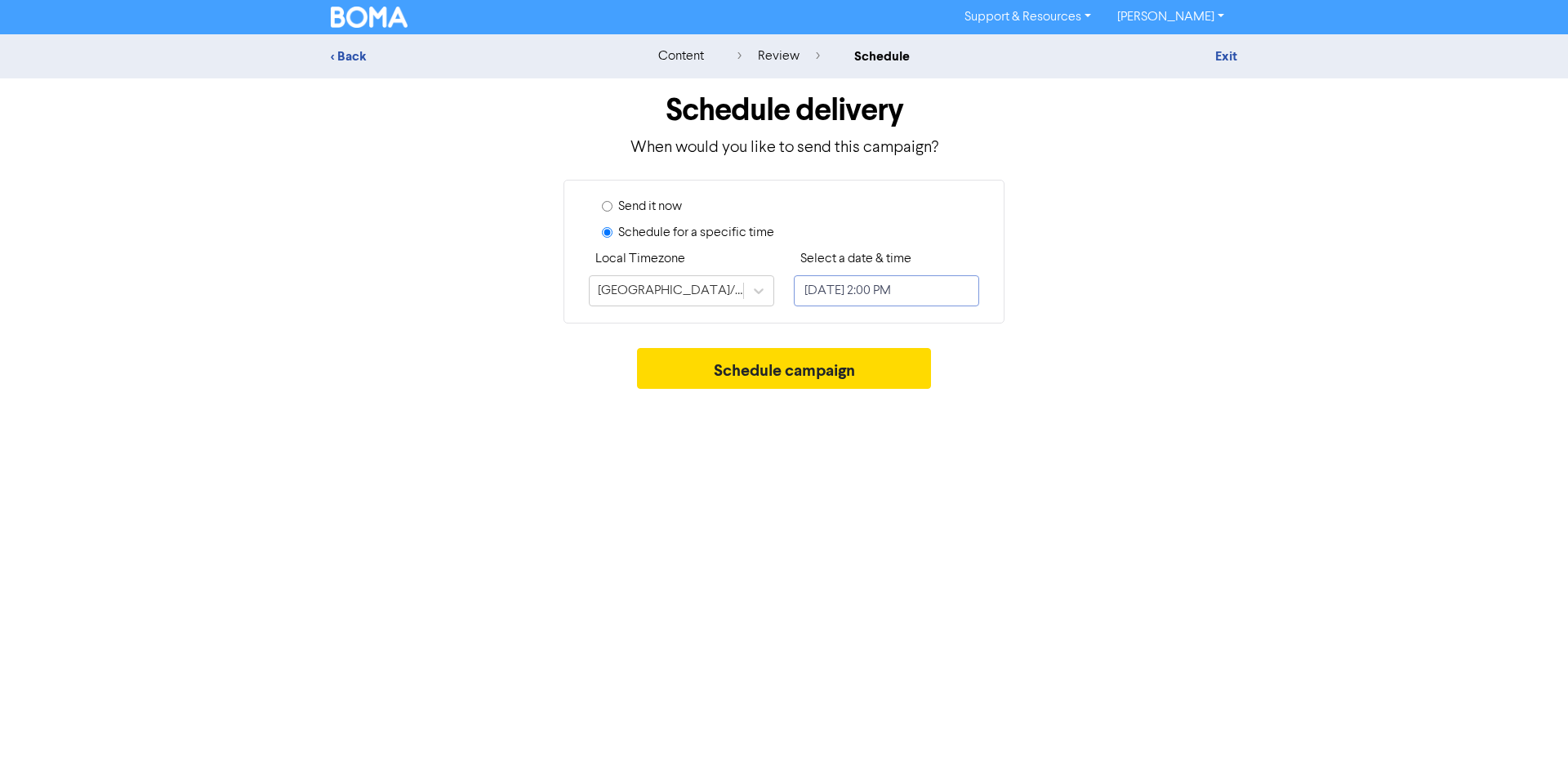
click at [908, 289] on input "[DATE] 2:00 PM" at bounding box center [887, 291] width 186 height 31
select select "8"
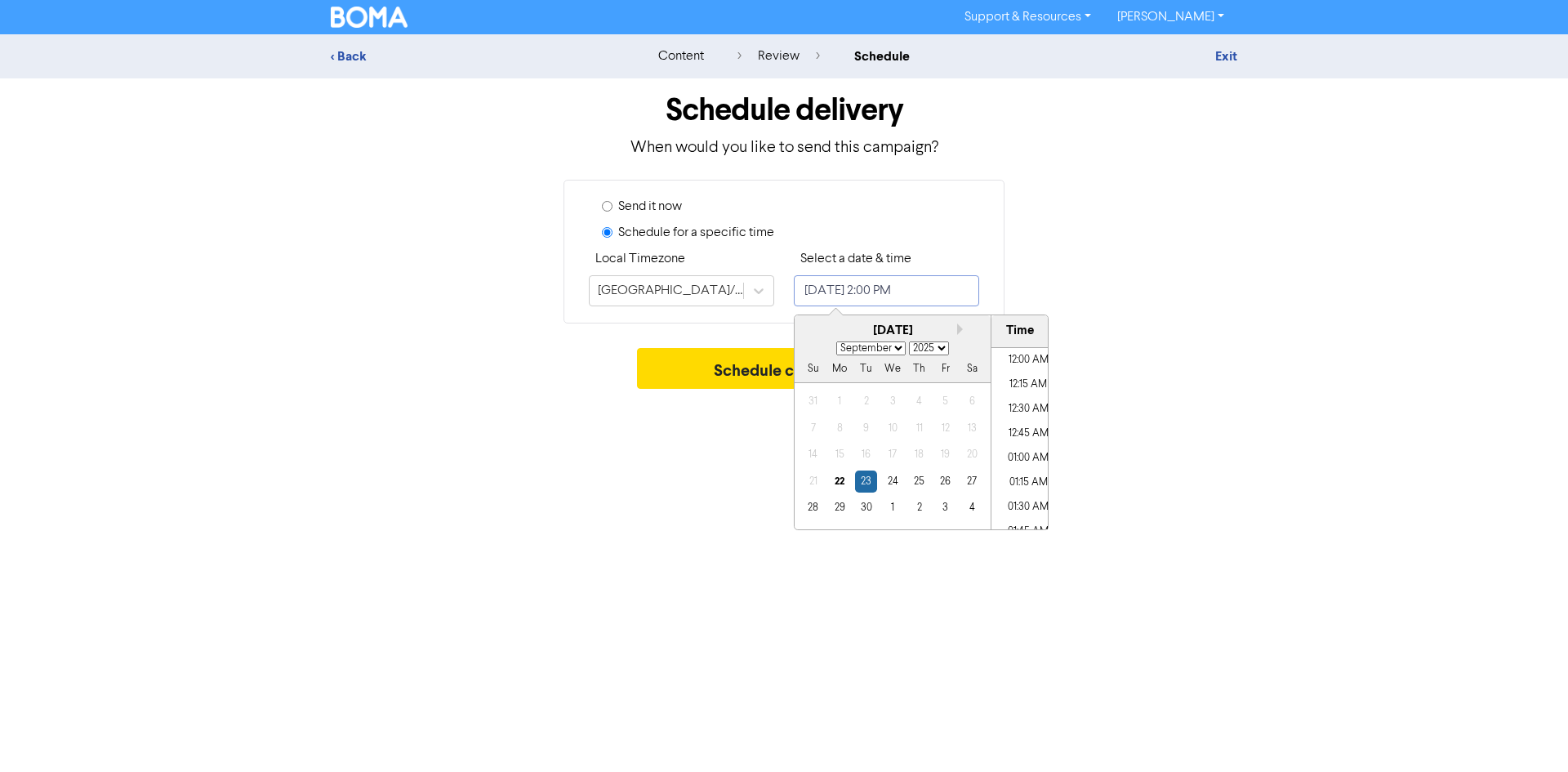
scroll to position [1294, 0]
click at [973, 483] on div "27" at bounding box center [972, 481] width 22 height 22
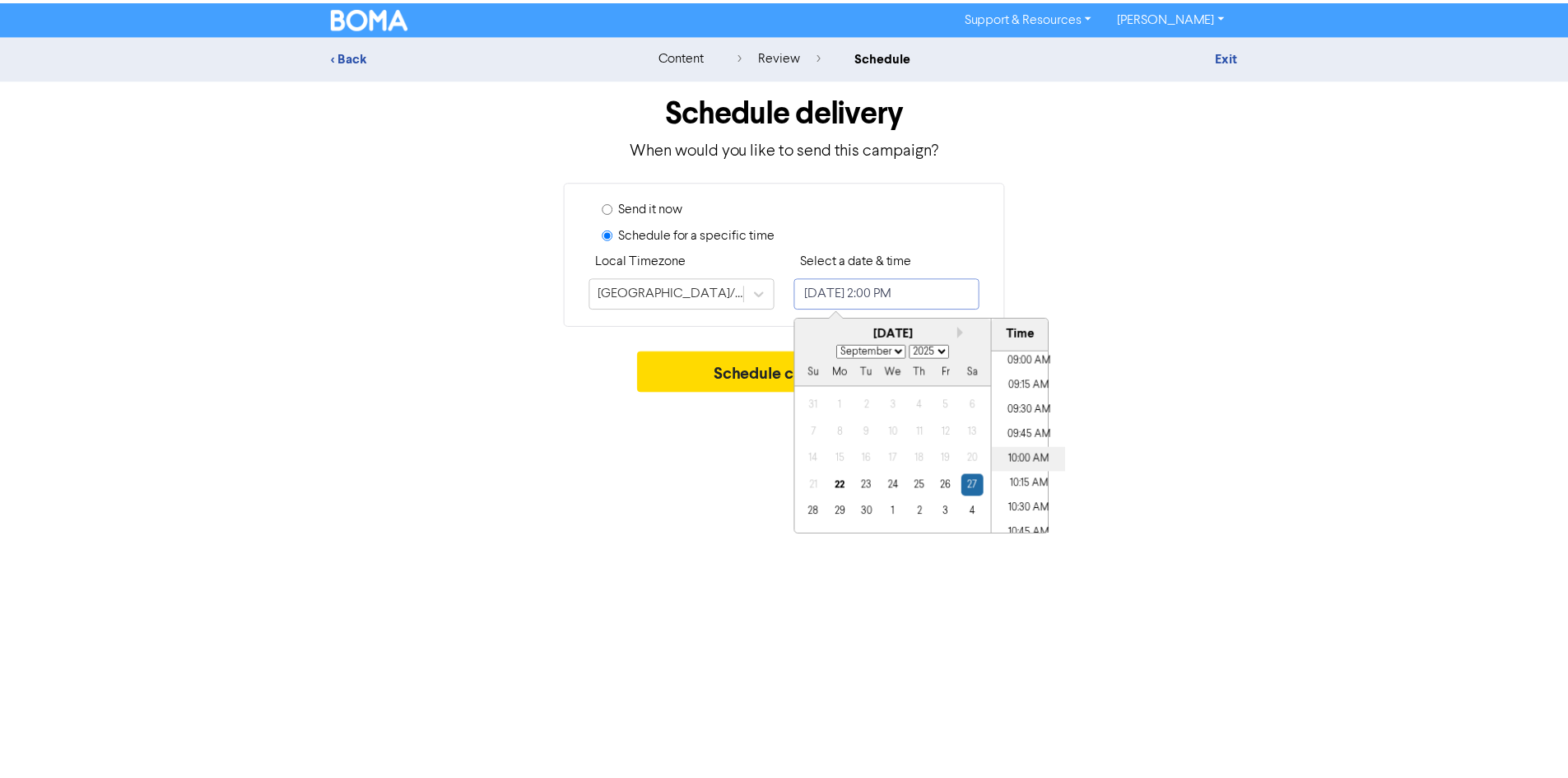
scroll to position [892, 0]
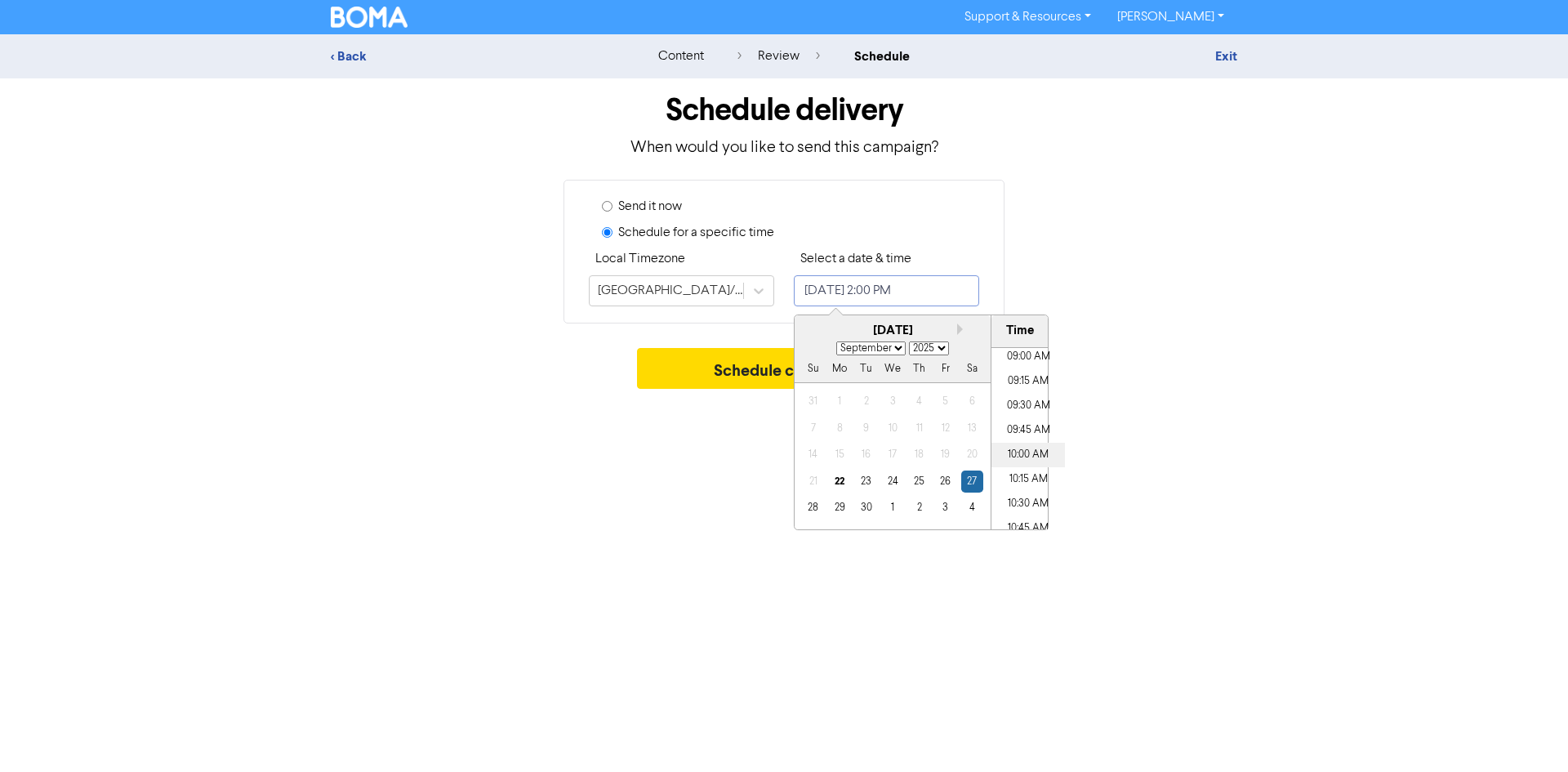
click at [1029, 454] on li "10:00 AM" at bounding box center [1027, 455] width 73 height 25
type input "[DATE] 10:00 AM"
click at [748, 376] on button "Schedule campaign" at bounding box center [784, 368] width 295 height 41
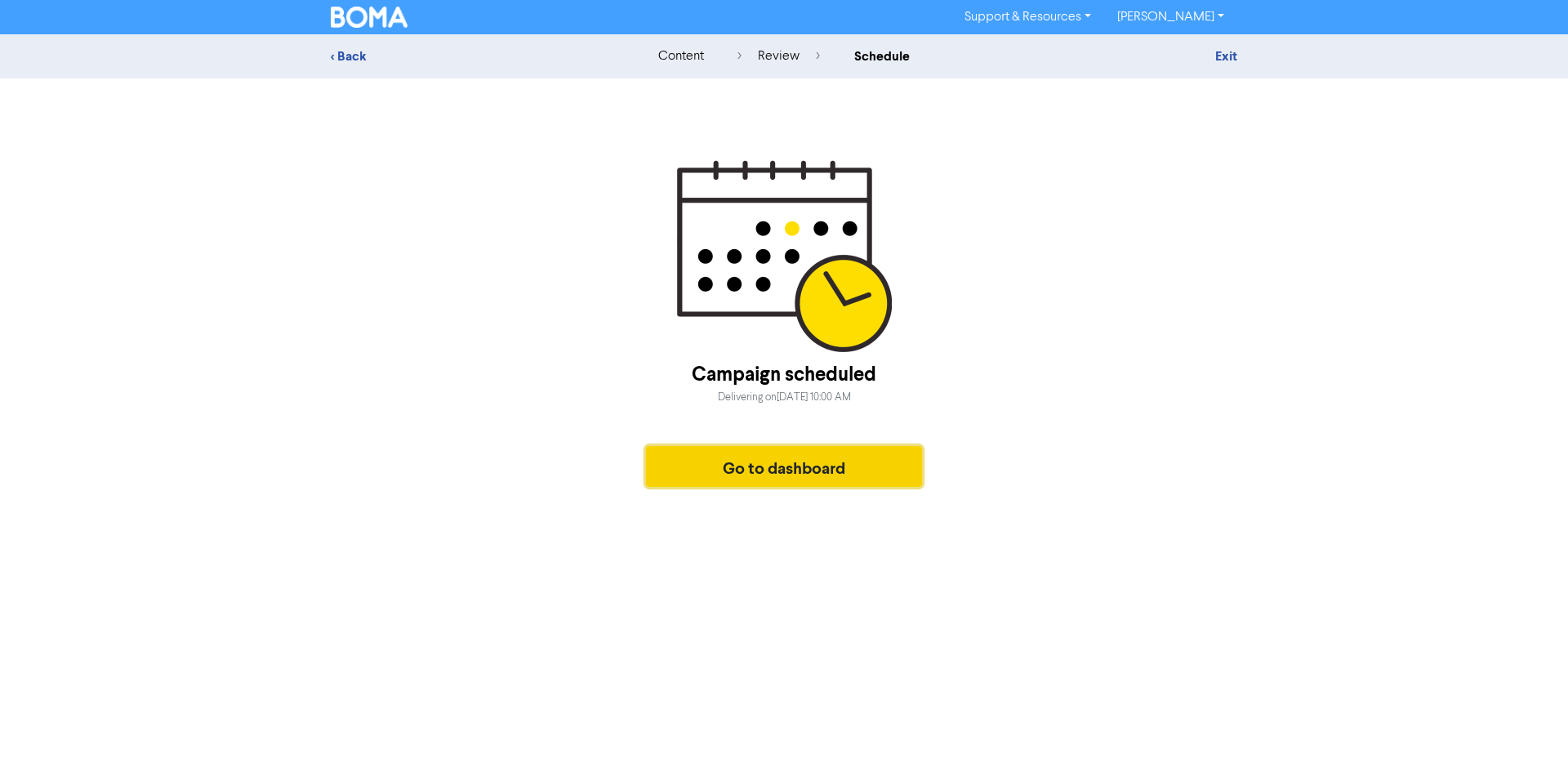
click at [848, 465] on button "Go to dashboard" at bounding box center [784, 467] width 276 height 41
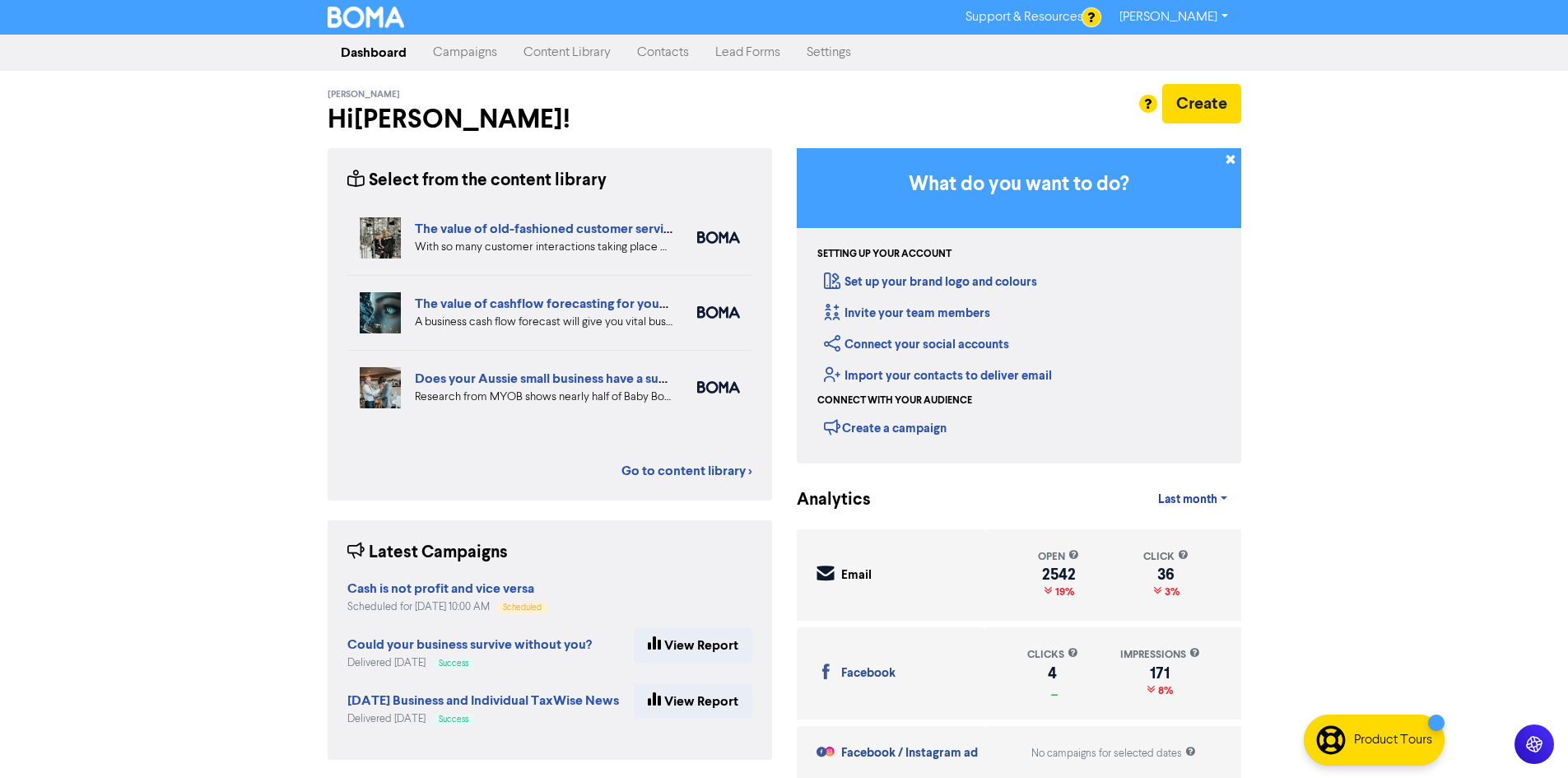
click at [481, 71] on div "[PERSON_NAME] Hi [PERSON_NAME] ! Create" at bounding box center [784, 109] width 914 height 77
click at [473, 57] on link "Campaigns" at bounding box center [465, 53] width 90 height 33
